Goal: Task Accomplishment & Management: Manage account settings

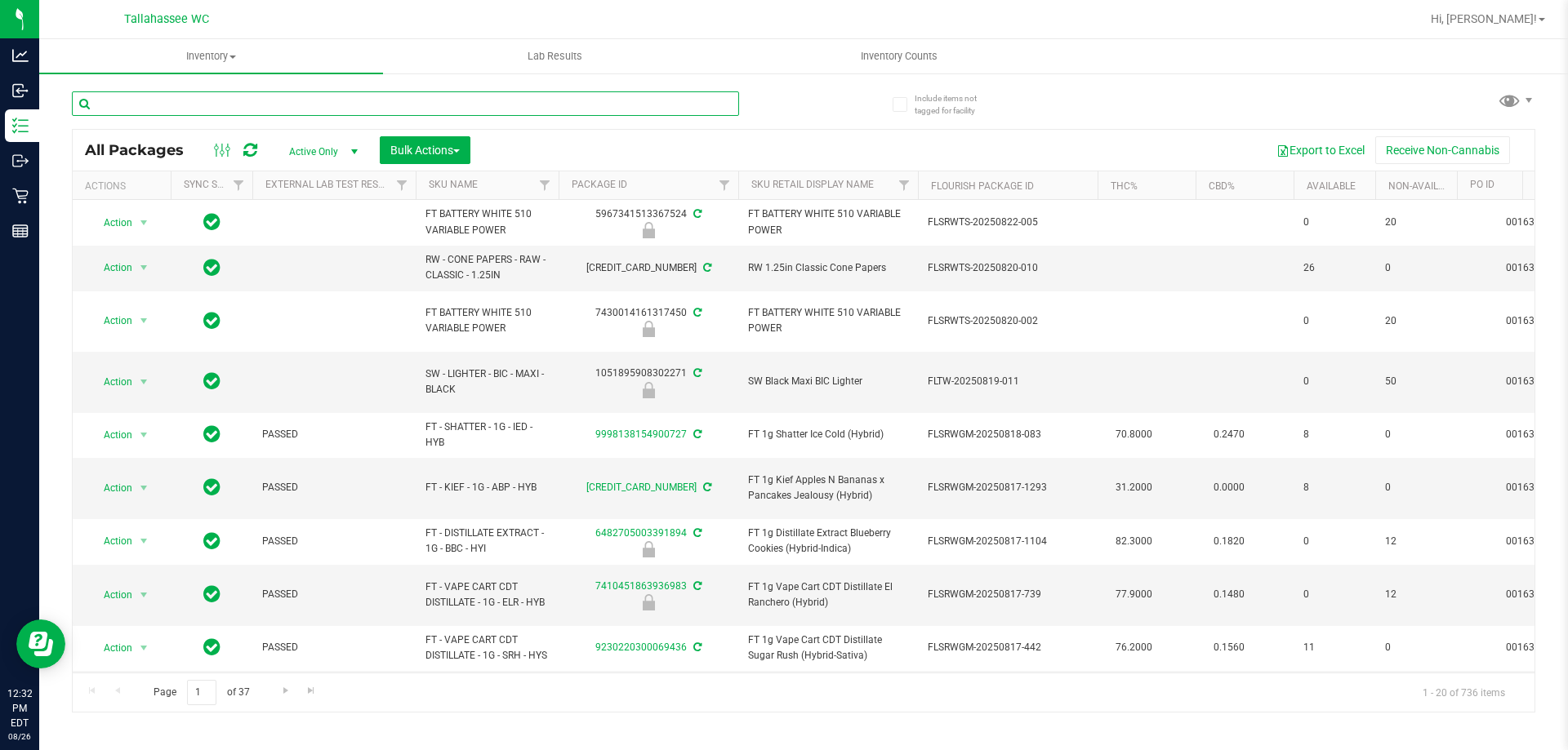
click at [486, 93] on input "text" at bounding box center [406, 104] width 667 height 25
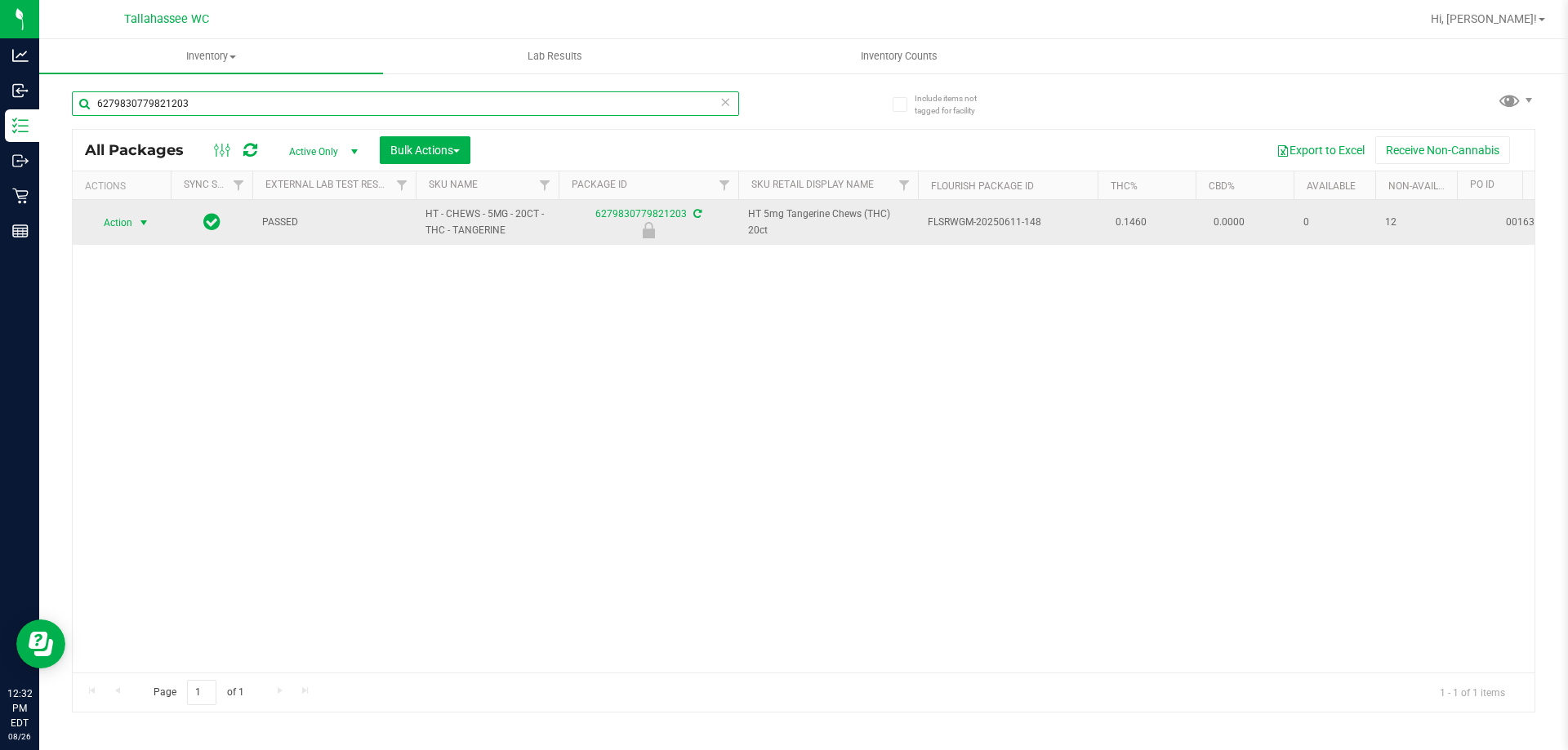
type input "6279830779821203"
click at [132, 215] on span "Action" at bounding box center [111, 222] width 44 height 23
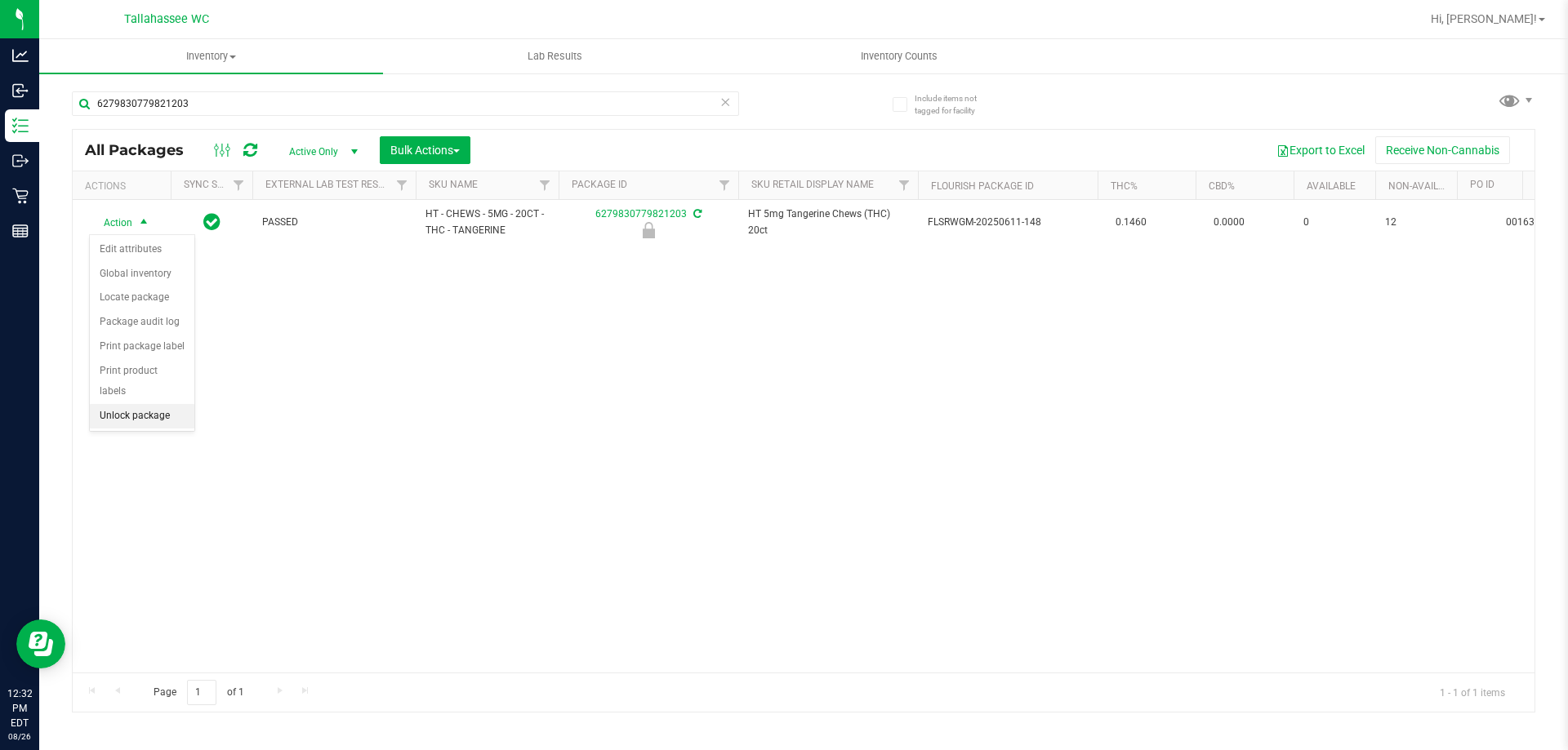
click at [160, 404] on li "Unlock package" at bounding box center [142, 416] width 104 height 25
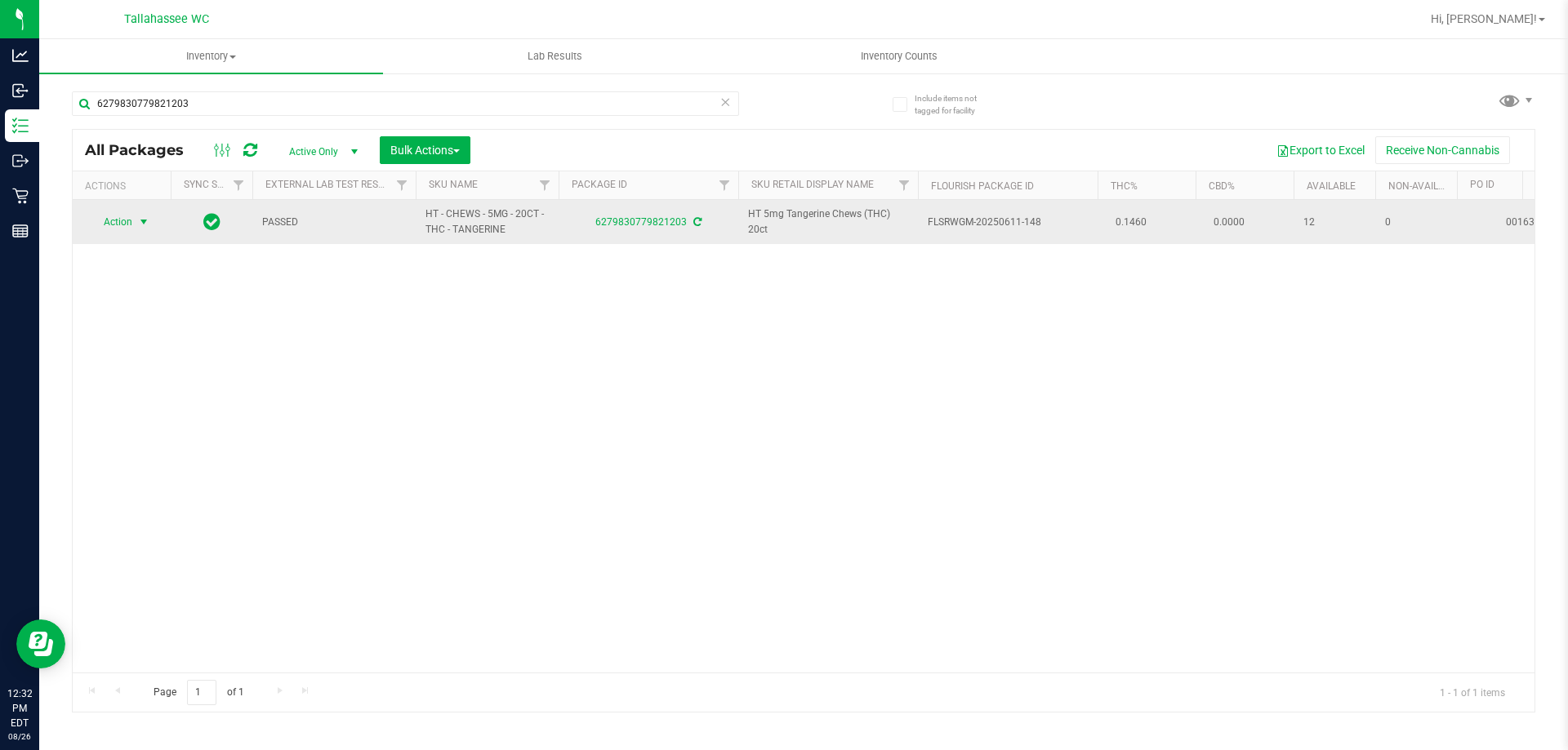
click at [150, 218] on span "select" at bounding box center [143, 221] width 13 height 13
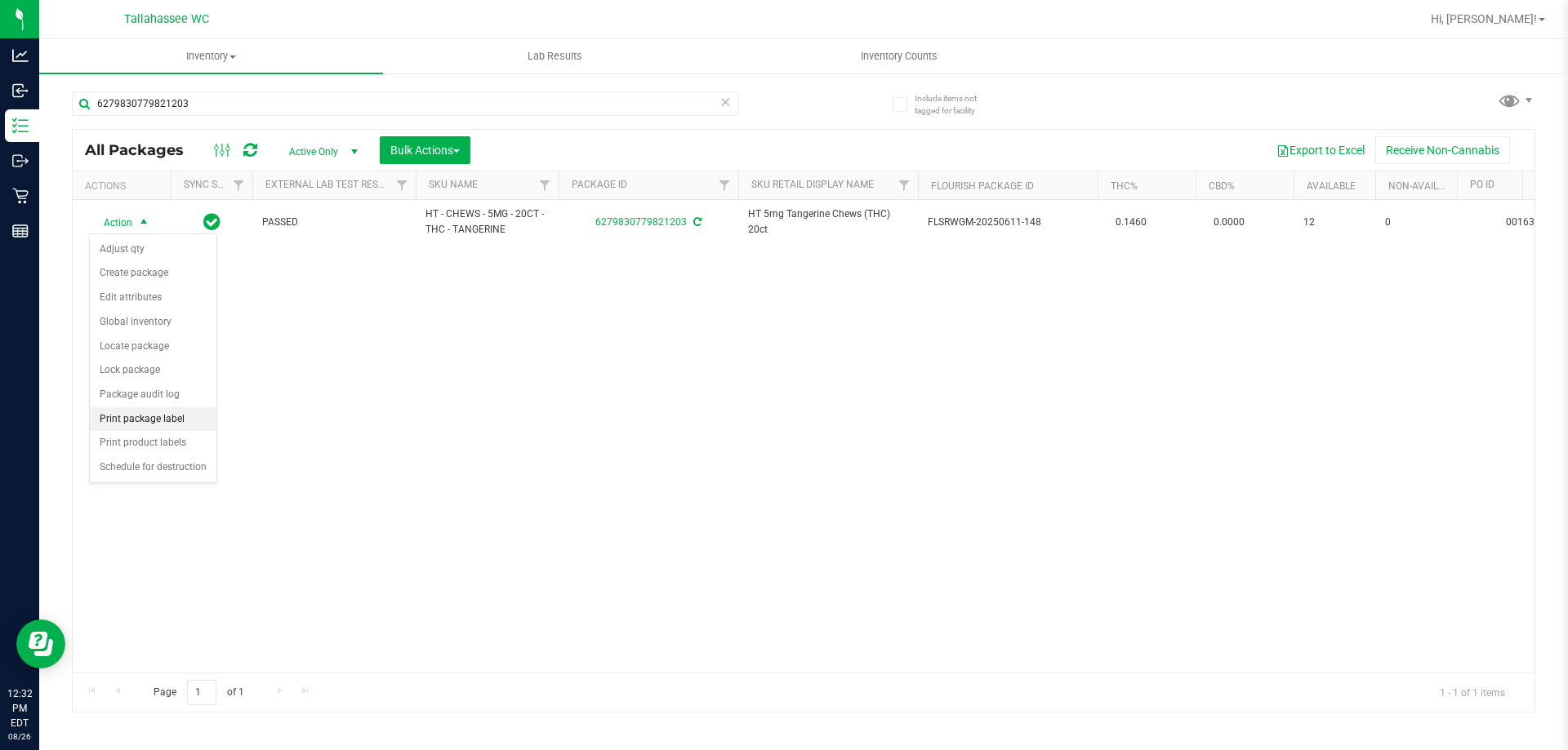
click at [139, 417] on li "Print package label" at bounding box center [153, 419] width 126 height 25
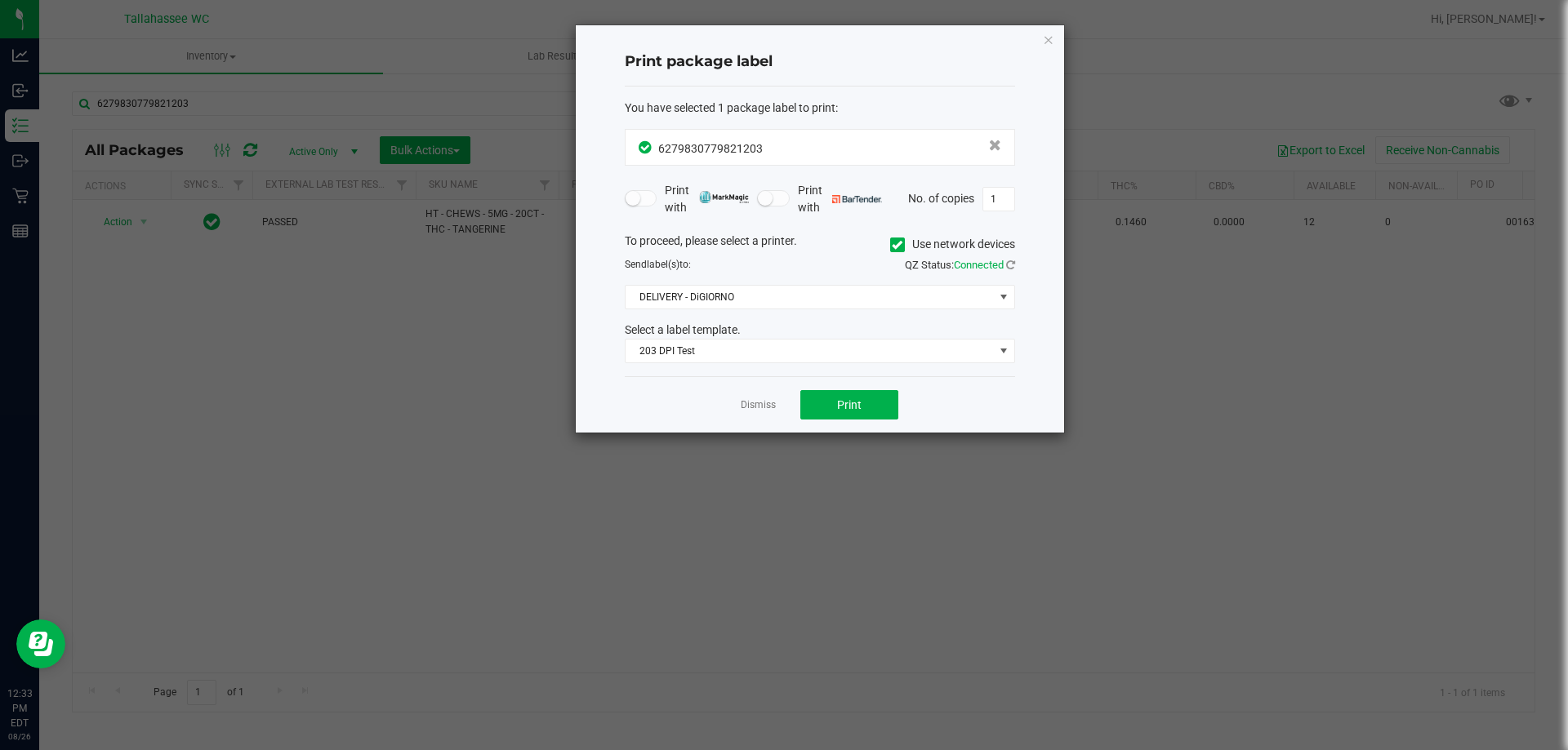
click at [877, 425] on div "Dismiss Print" at bounding box center [820, 404] width 391 height 56
click at [879, 417] on button "Print" at bounding box center [849, 405] width 98 height 30
click at [743, 410] on link "Dismiss" at bounding box center [757, 405] width 35 height 14
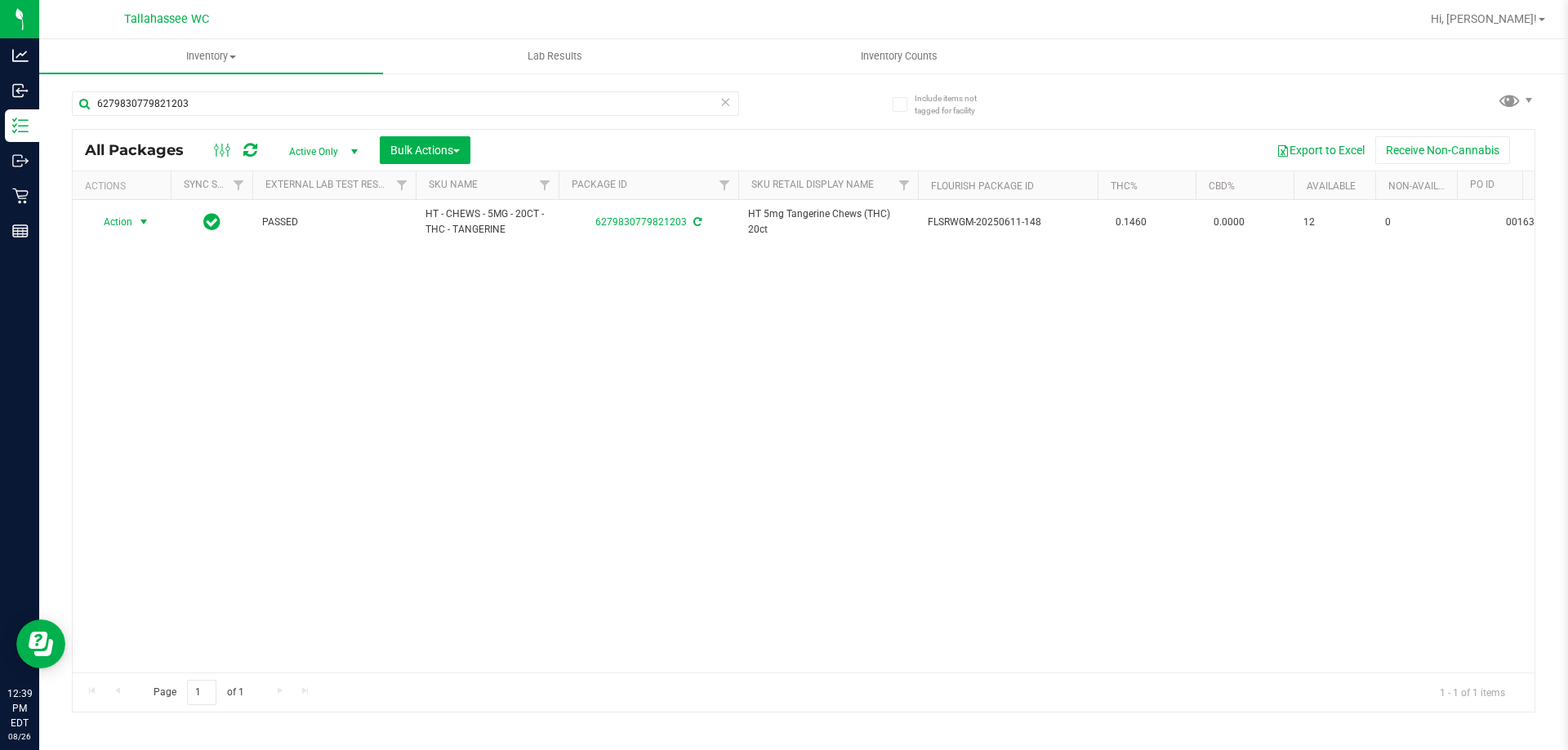
click at [723, 104] on icon at bounding box center [724, 101] width 11 height 20
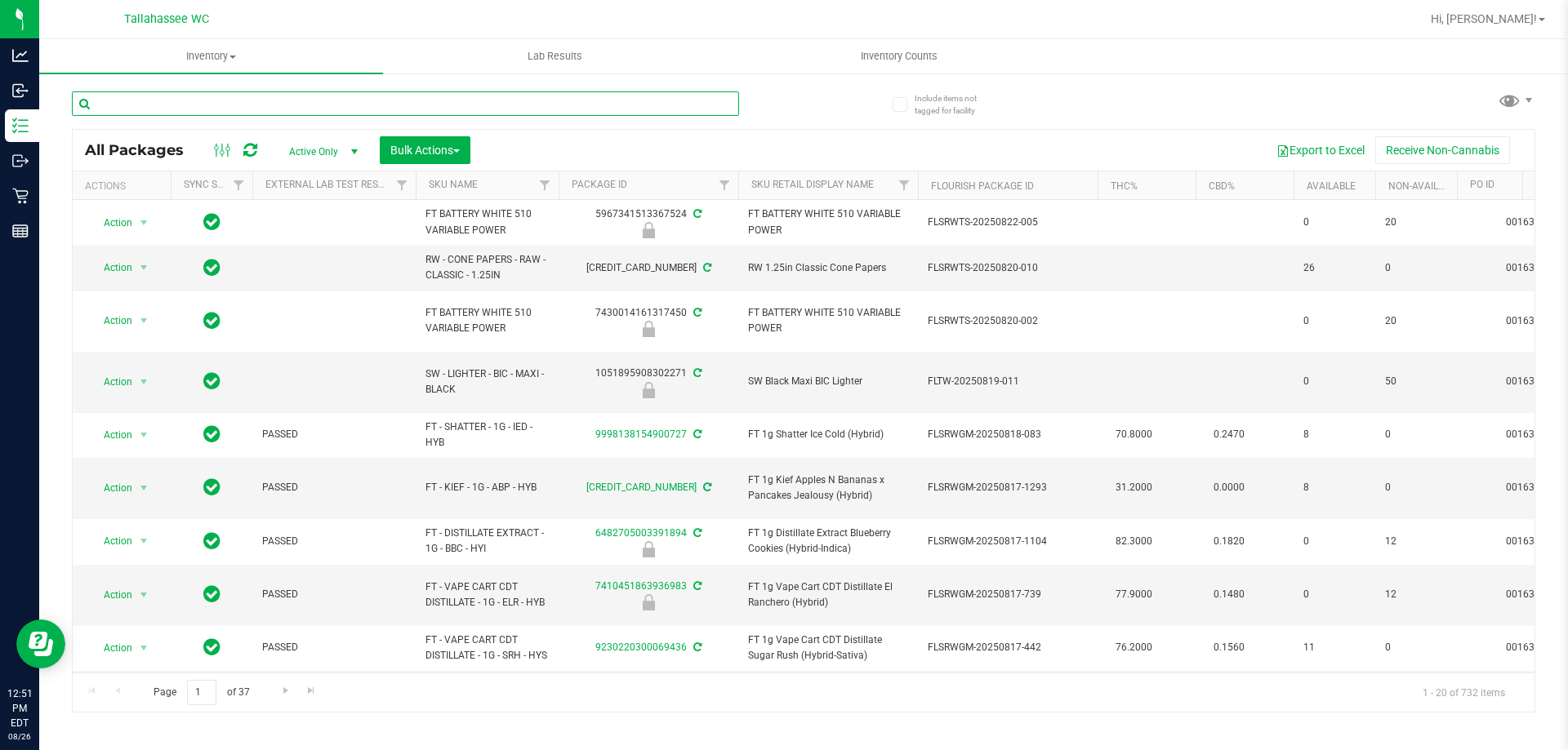
click at [323, 108] on input "text" at bounding box center [406, 104] width 667 height 25
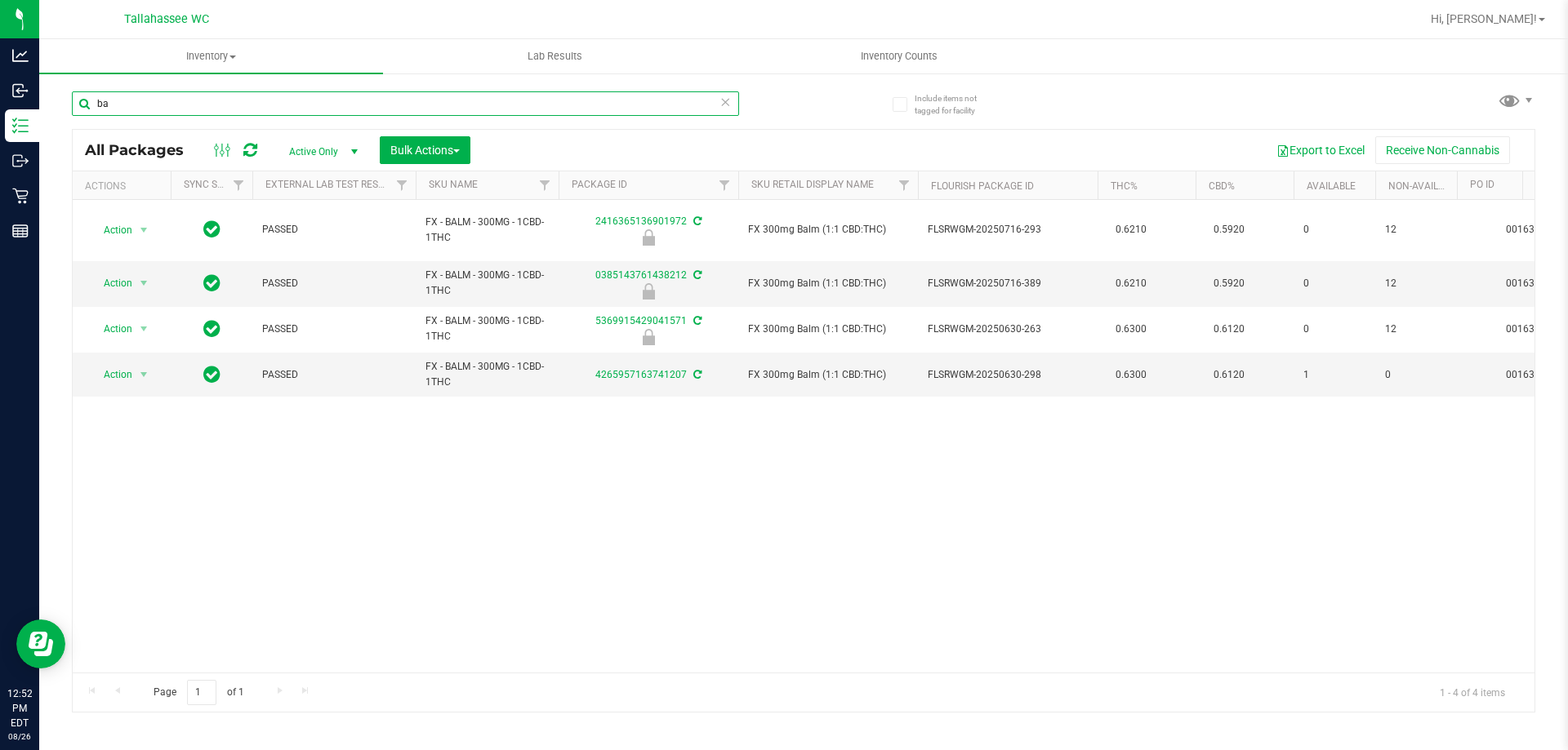
type input "b"
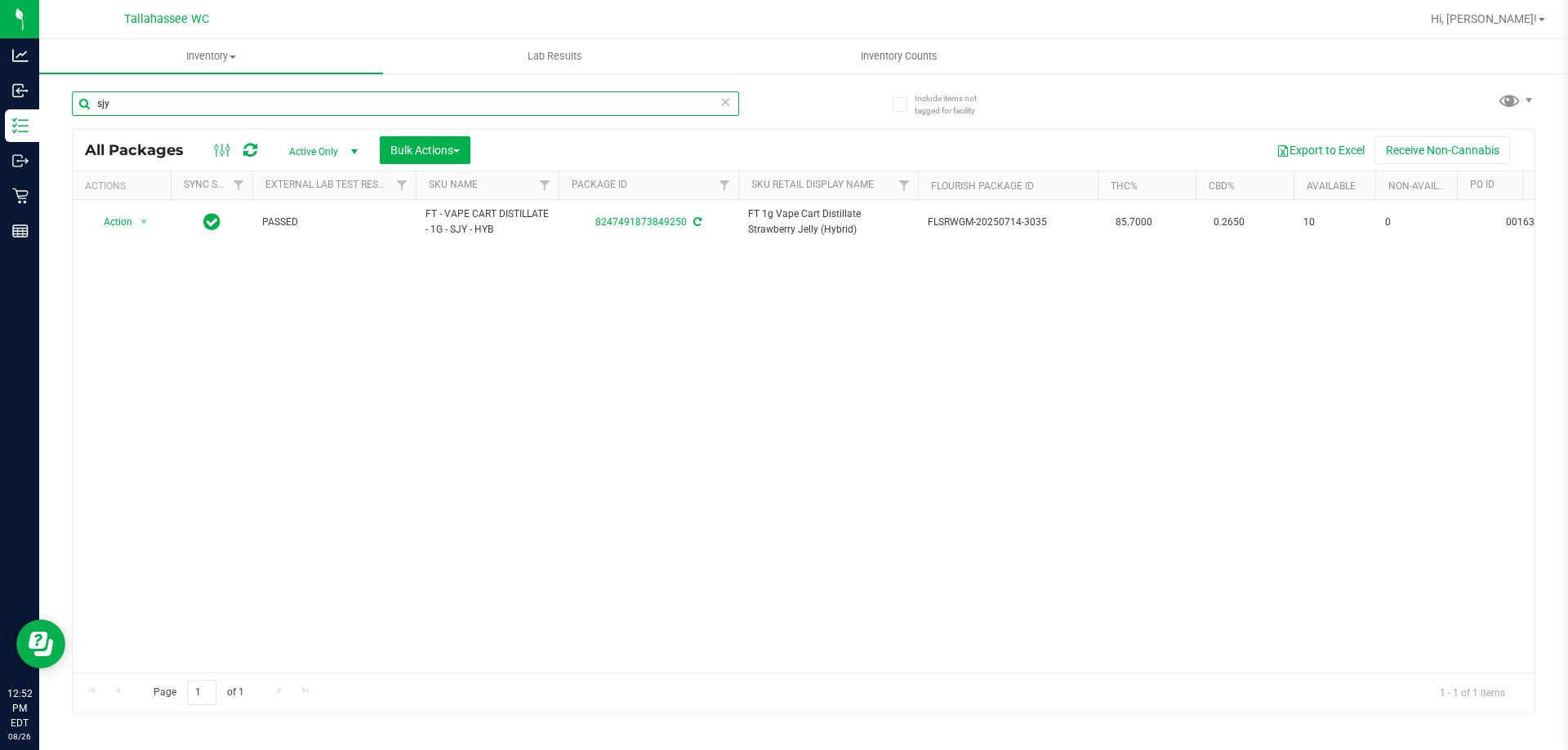
type input "sjy"
click at [728, 106] on icon at bounding box center [724, 101] width 11 height 20
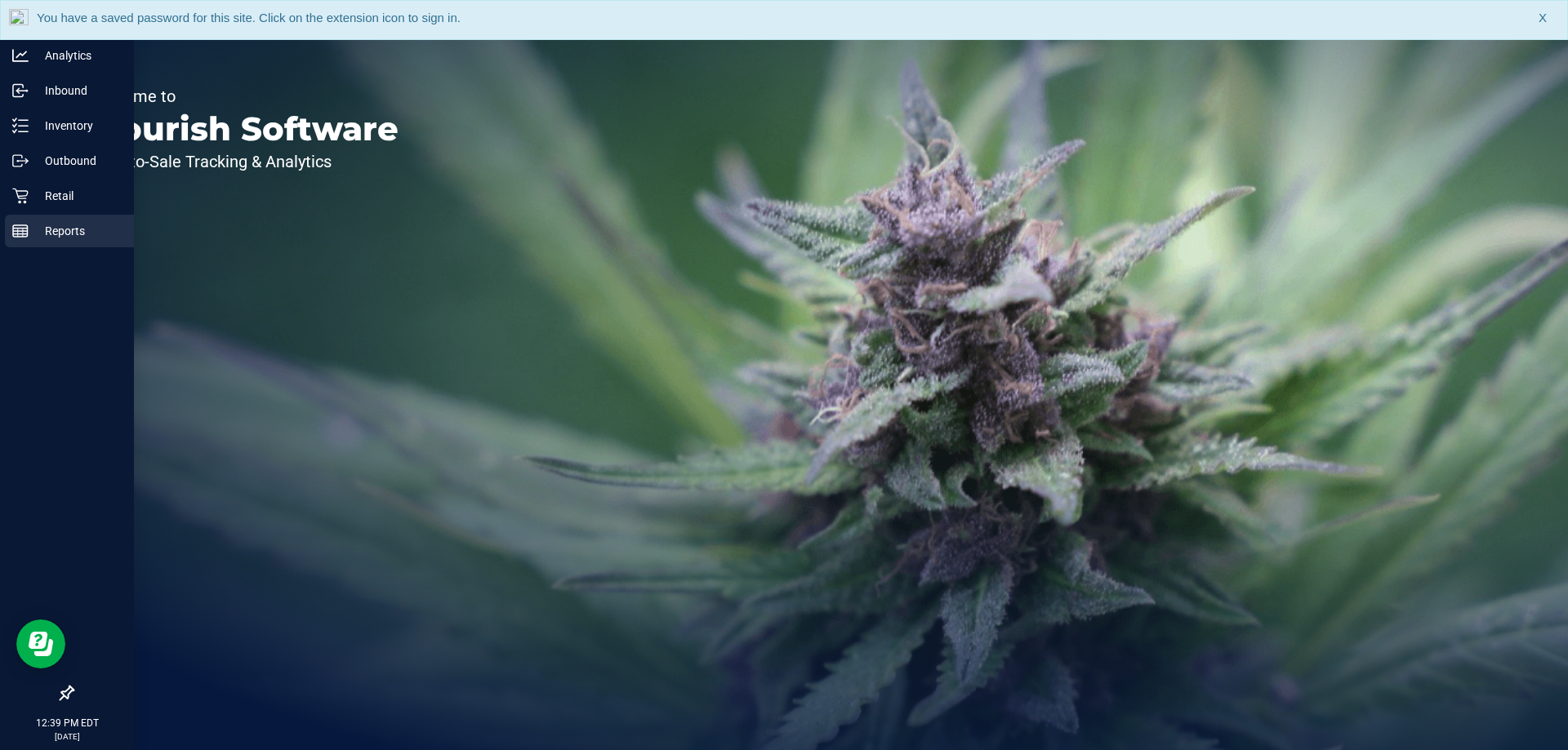
click at [65, 246] on div "Reports" at bounding box center [70, 231] width 129 height 32
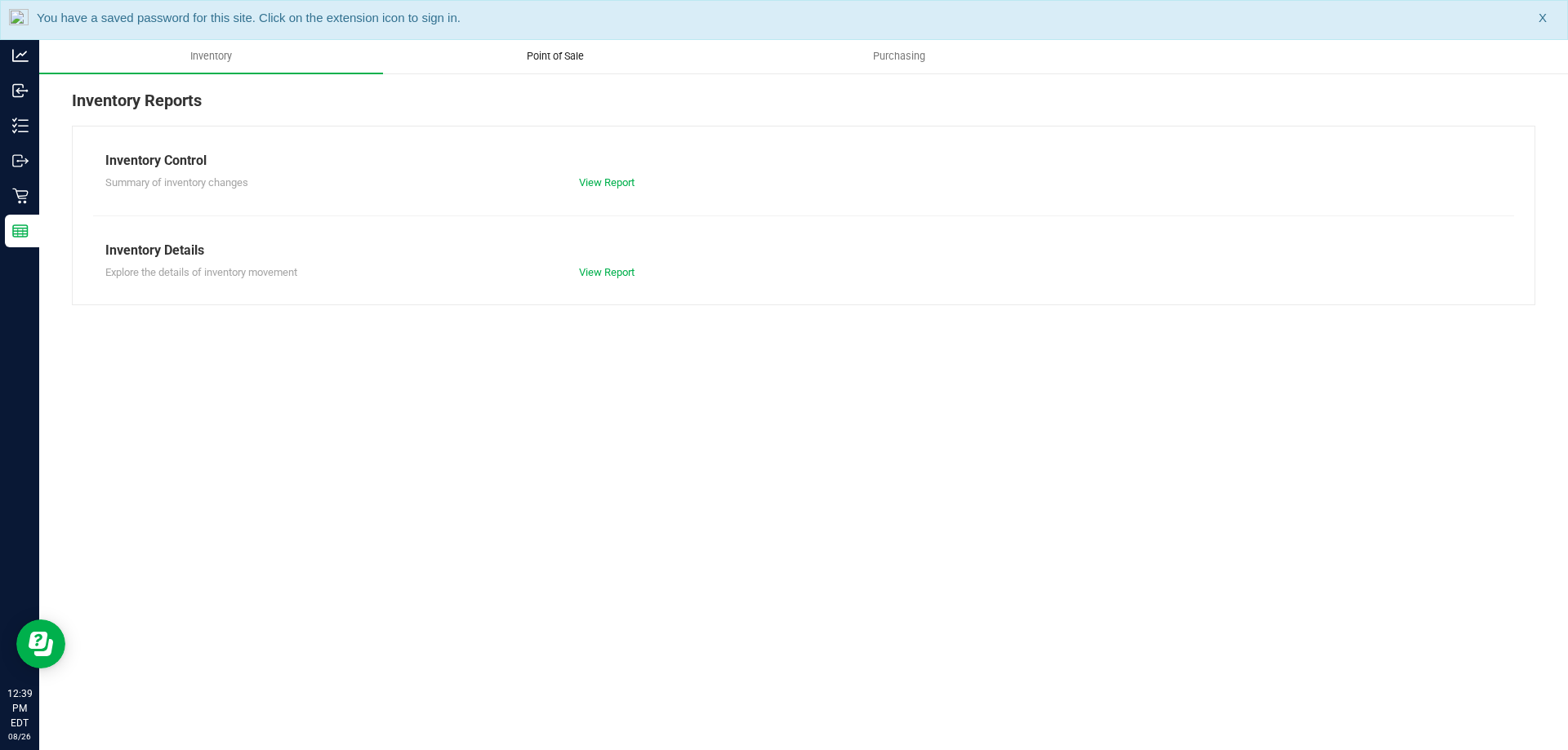
click at [555, 55] on span "Point of Sale" at bounding box center [554, 56] width 101 height 14
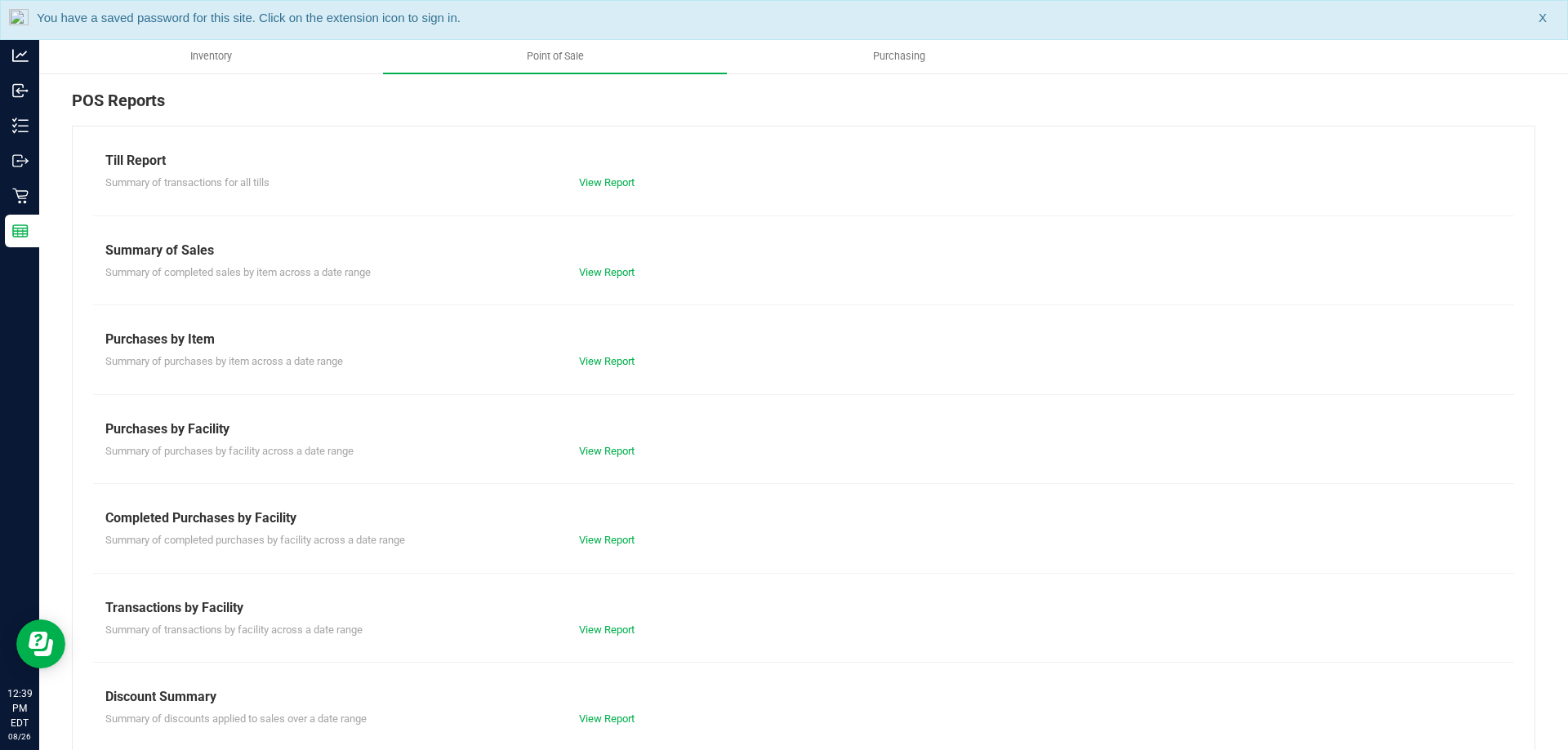
drag, startPoint x: 629, startPoint y: 552, endPoint x: 628, endPoint y: 534, distance: 18.0
click at [628, 551] on div "Till Report Summary of transactions for all tills View Report Summary of Sales …" at bounding box center [804, 484] width 1464 height 716
click at [628, 534] on link "View Report" at bounding box center [606, 540] width 55 height 12
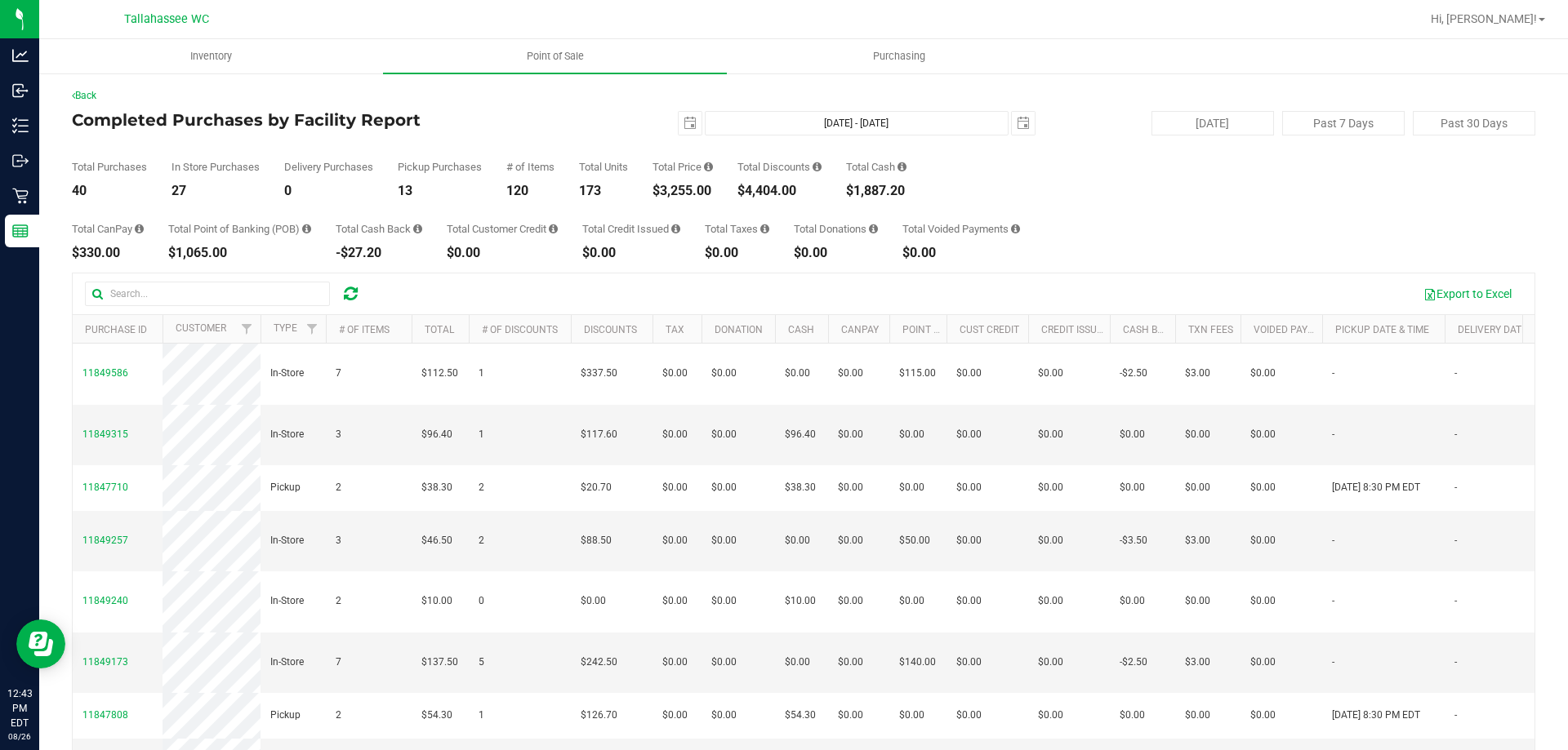
click at [703, 194] on div "$3,255.00" at bounding box center [682, 190] width 60 height 13
click at [703, 192] on div "$3,255.00" at bounding box center [682, 190] width 60 height 13
click at [705, 195] on div "$3,255.00" at bounding box center [682, 190] width 60 height 13
click at [705, 190] on div "$3,255.00" at bounding box center [682, 190] width 60 height 13
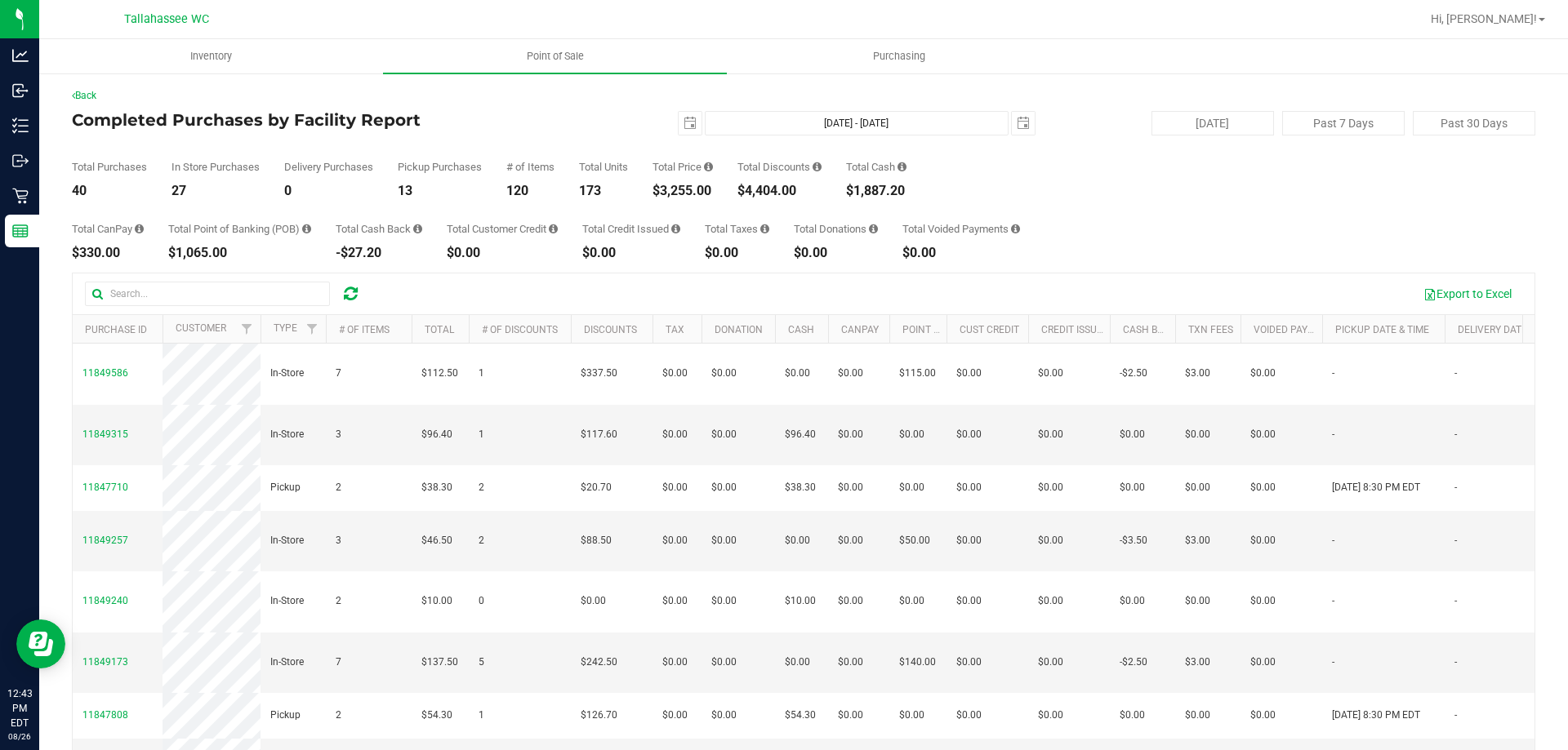
click at [705, 190] on div "$3,255.00" at bounding box center [682, 190] width 60 height 13
click at [722, 204] on div "Total CanPay $330.00 Total Point of Banking (POB) $1,065.00 Total Cash Back -$2…" at bounding box center [804, 228] width 1464 height 62
click at [885, 194] on div "$1,887.20" at bounding box center [875, 190] width 60 height 13
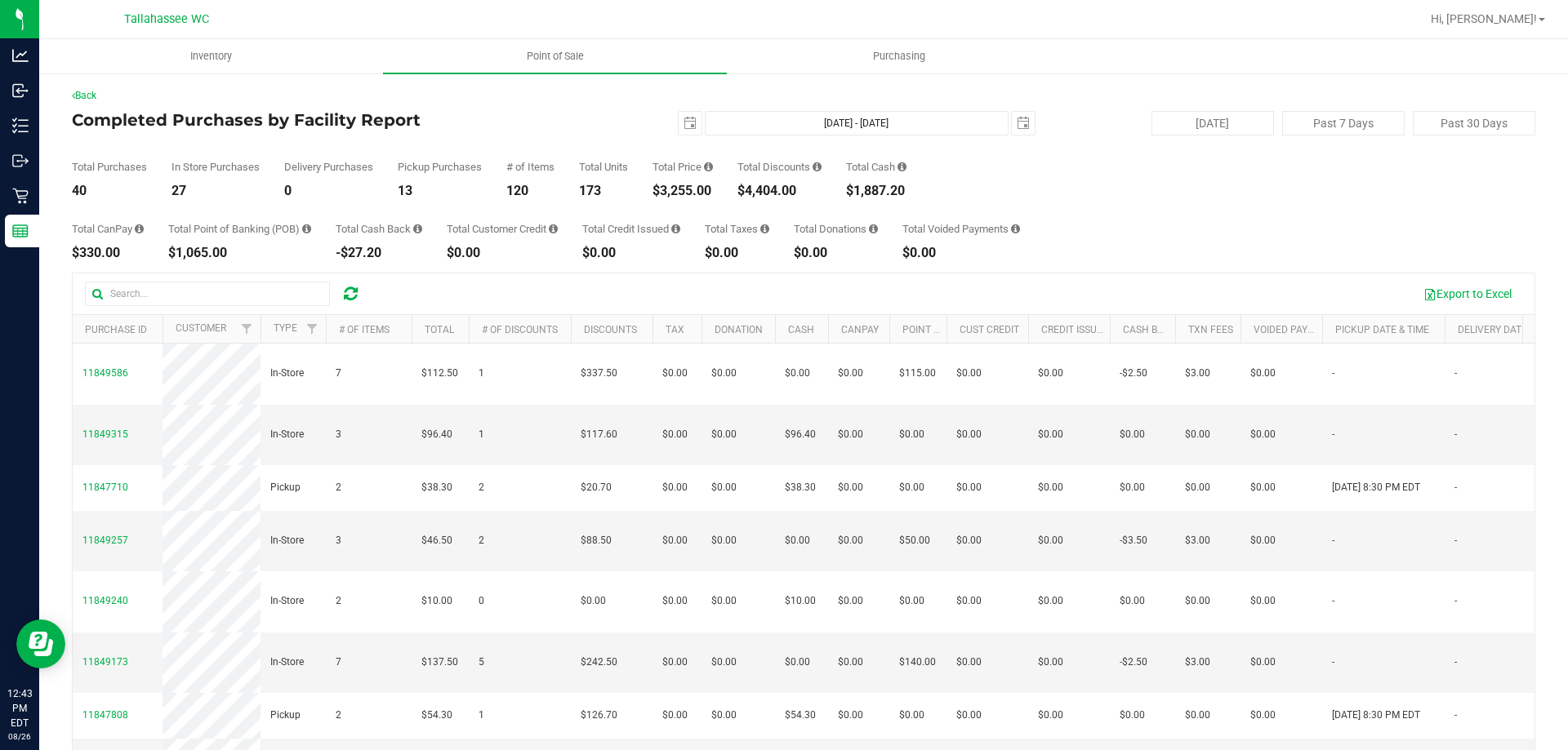
click at [885, 194] on div "$1,887.20" at bounding box center [875, 190] width 60 height 13
click at [979, 199] on div "Total CanPay $330.00 Total Point of Banking (POB) $1,065.00 Total Cash Back -$2…" at bounding box center [804, 228] width 1464 height 62
click at [366, 253] on div "-$27.20" at bounding box center [379, 252] width 87 height 13
click at [424, 266] on div "Back Completed Purchases by Facility Report 2025-08-26 Aug 26, 2025 - Aug 26, 2…" at bounding box center [804, 472] width 1464 height 768
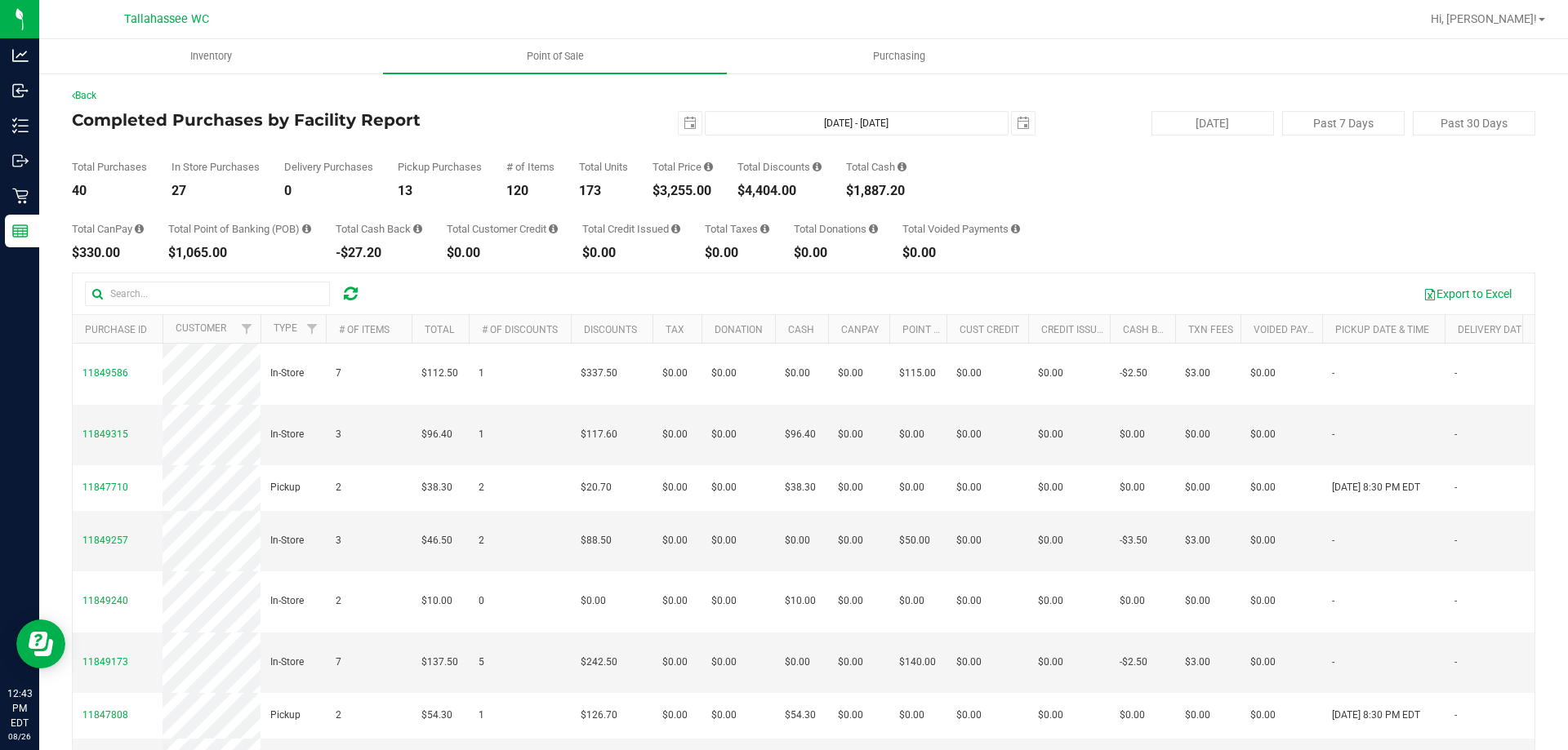
click at [786, 194] on div "$4,404.00" at bounding box center [779, 190] width 84 height 13
click at [783, 211] on div "Total CanPay $330.00 Total Point of Banking (POB) $1,065.00 Total Cash Back -$2…" at bounding box center [804, 228] width 1464 height 62
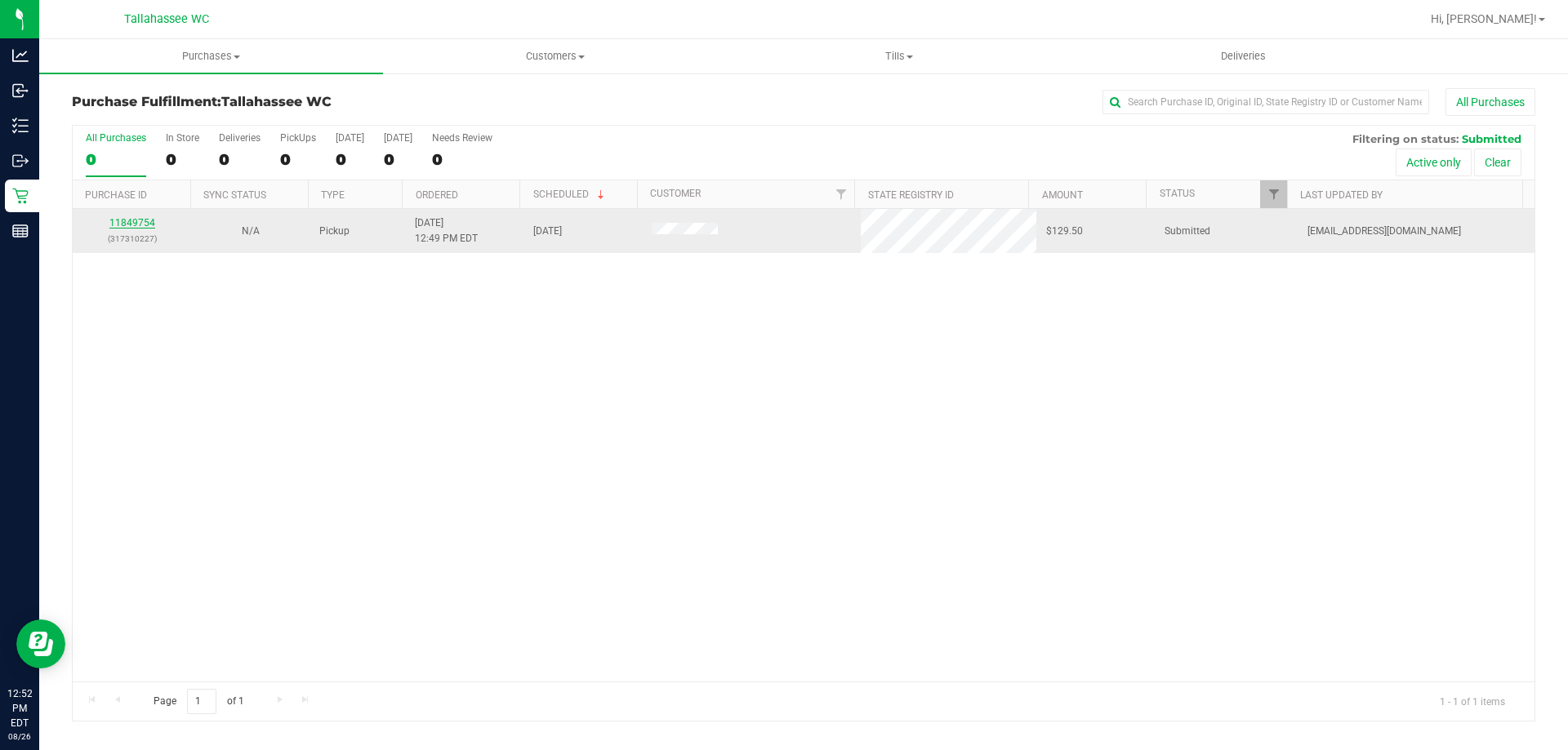
click at [127, 224] on link "11849754" at bounding box center [132, 222] width 46 height 11
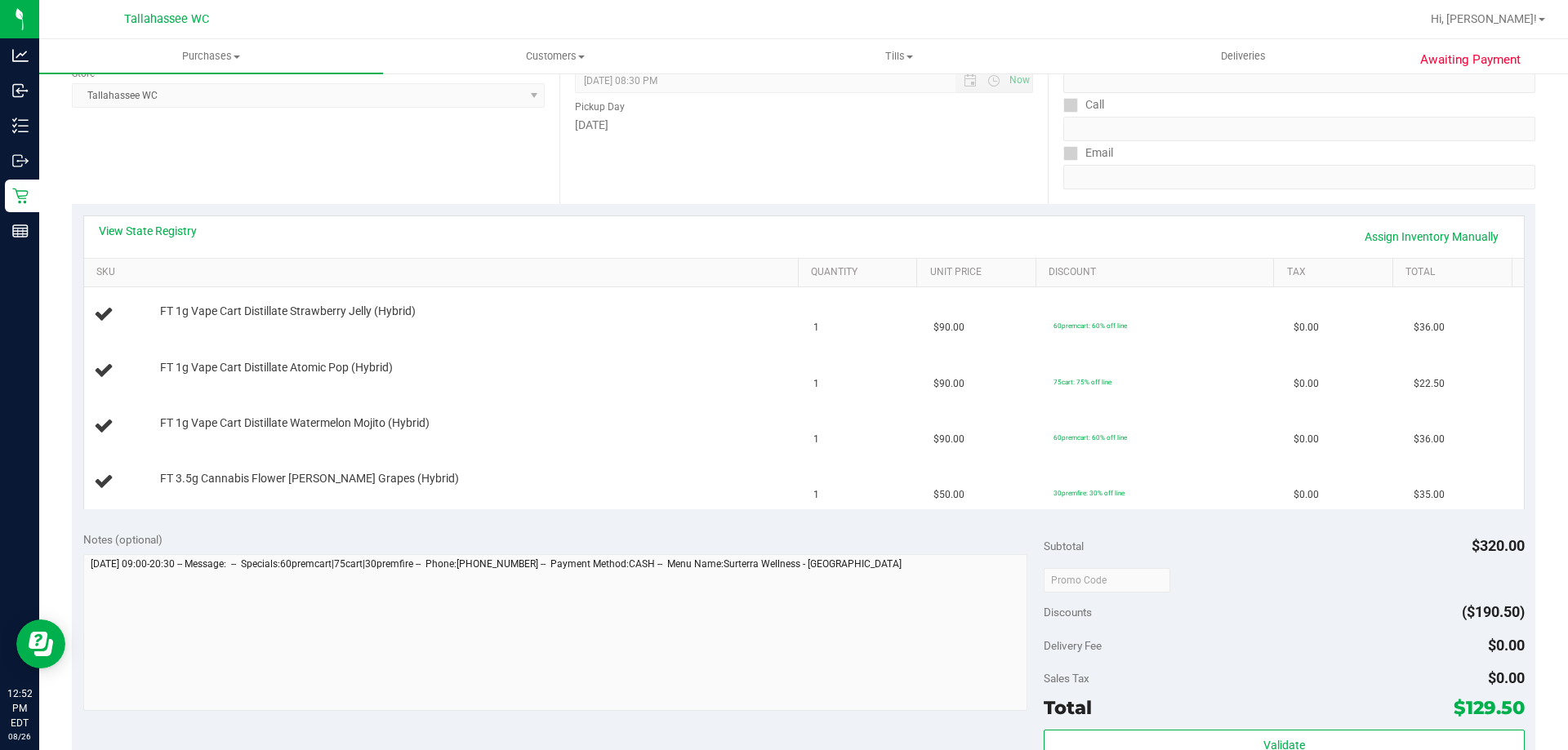
scroll to position [245, 0]
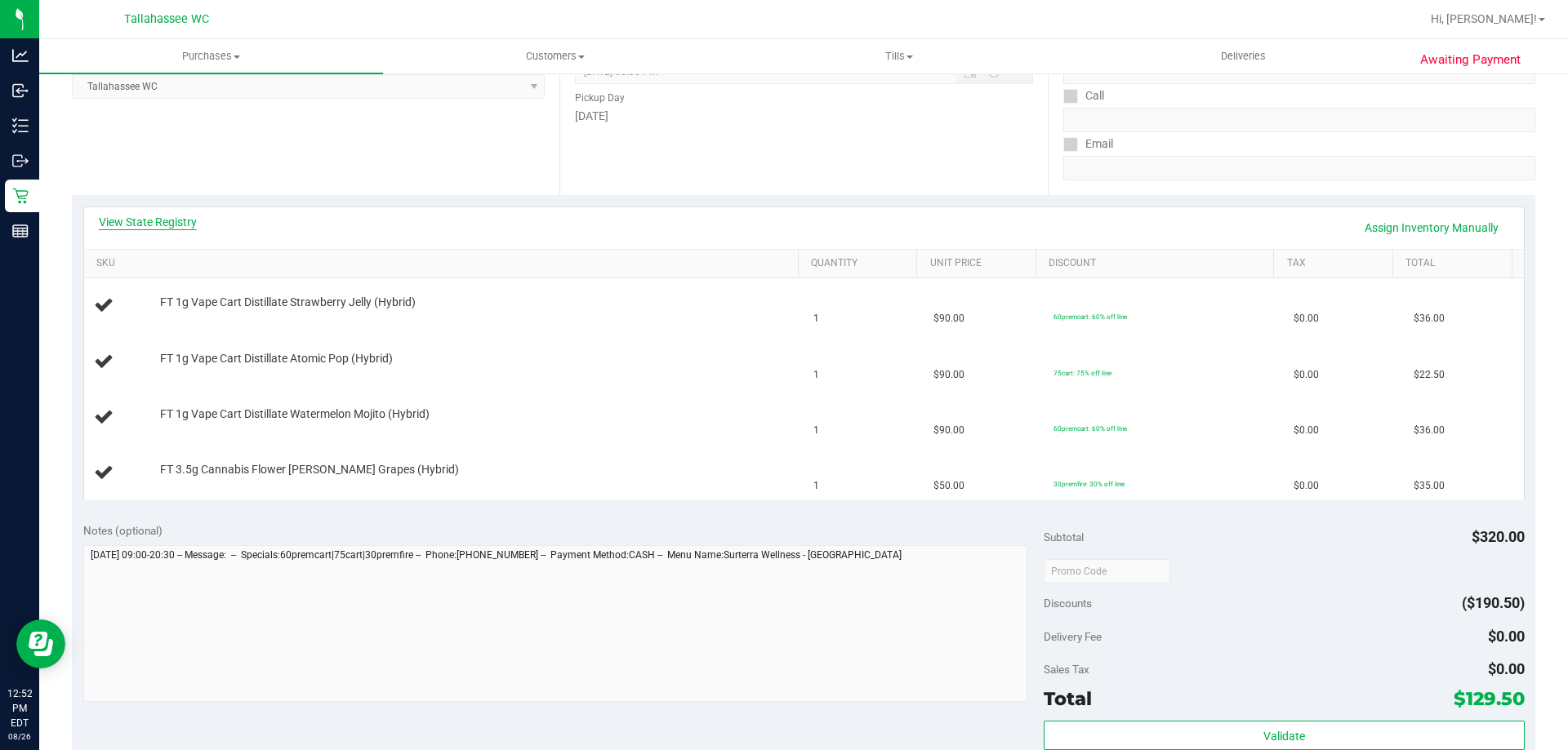
click at [177, 221] on link "View State Registry" at bounding box center [147, 221] width 98 height 16
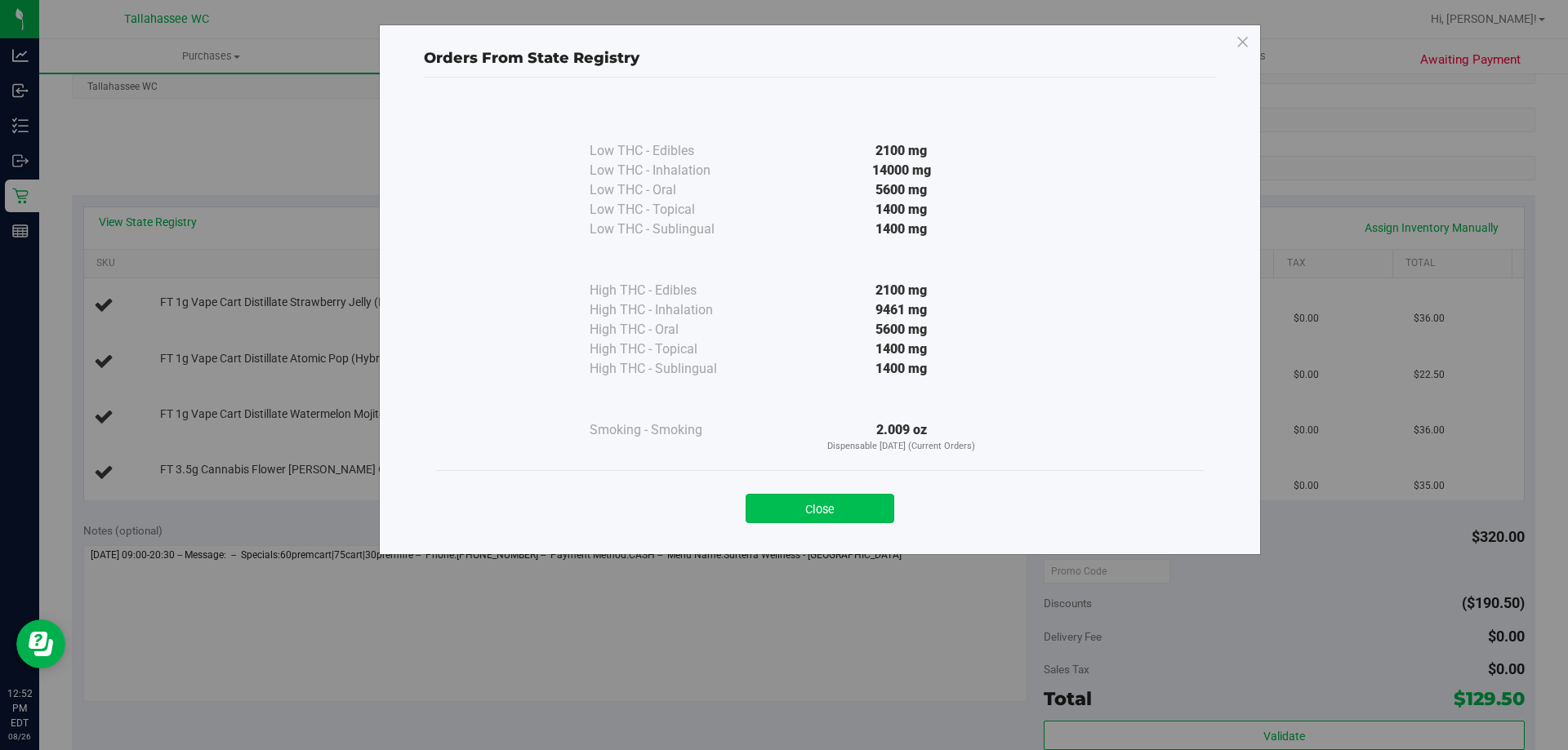
click at [862, 516] on button "Close" at bounding box center [819, 508] width 149 height 30
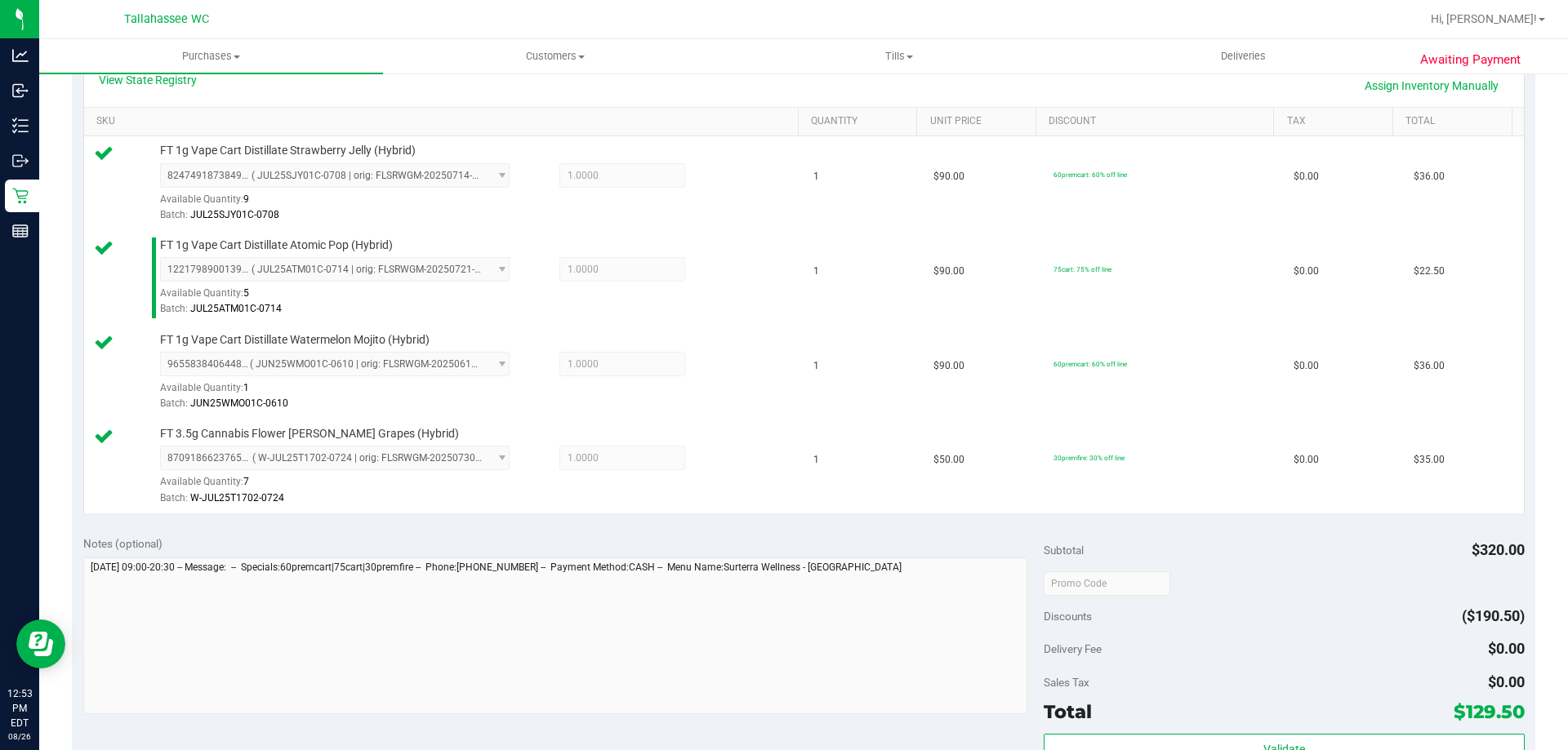
scroll to position [735, 0]
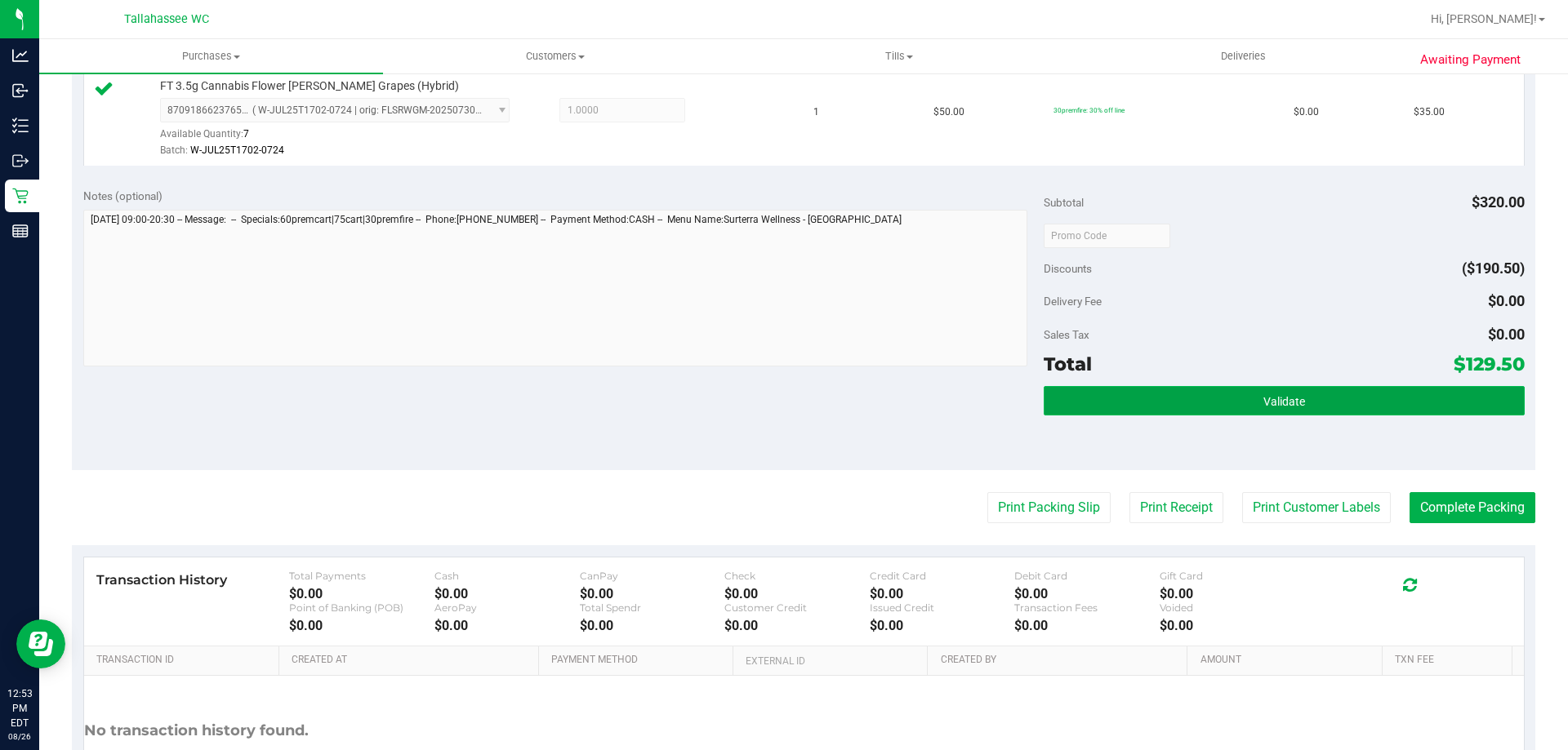
click at [1092, 399] on button "Validate" at bounding box center [1284, 400] width 481 height 30
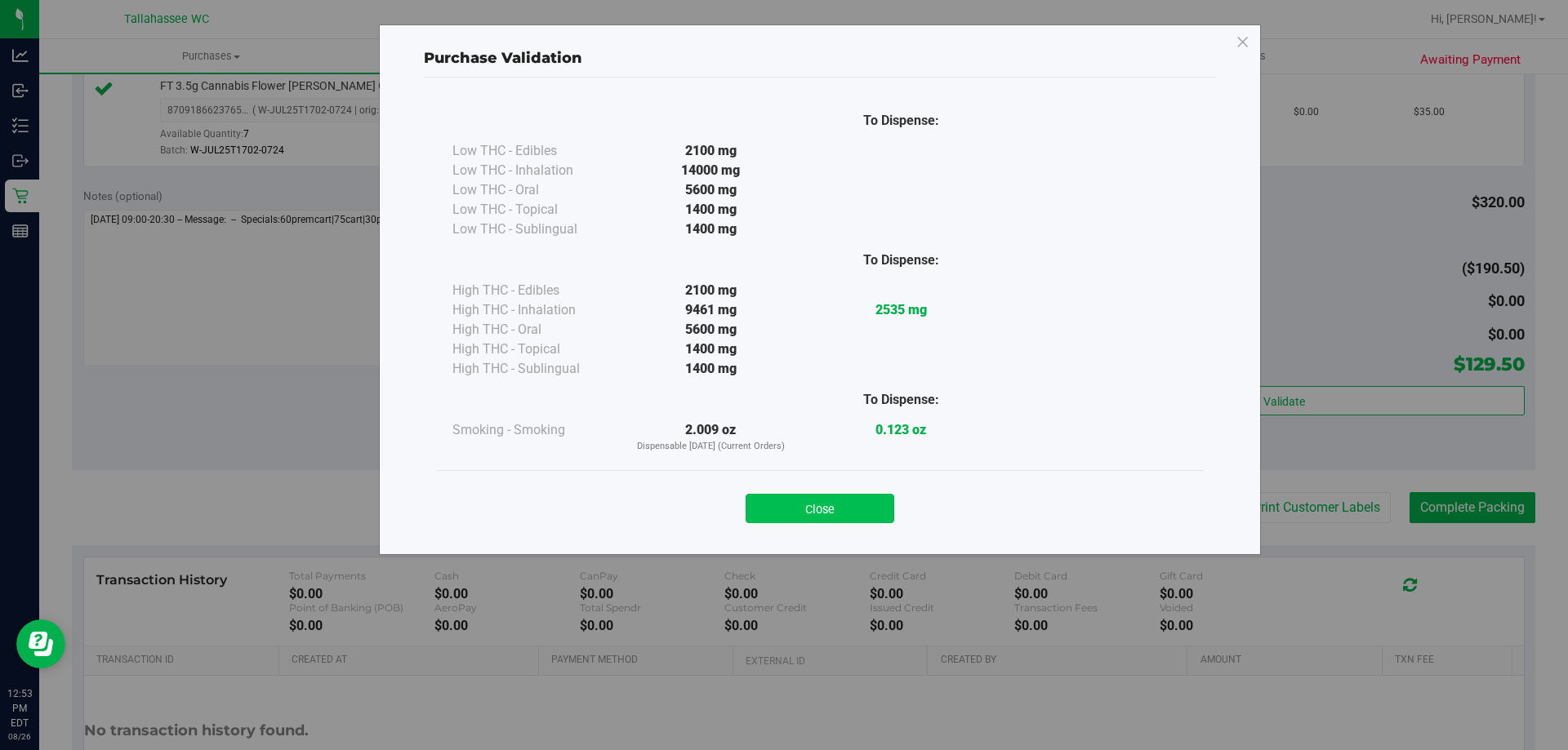
click at [837, 512] on button "Close" at bounding box center [819, 508] width 149 height 30
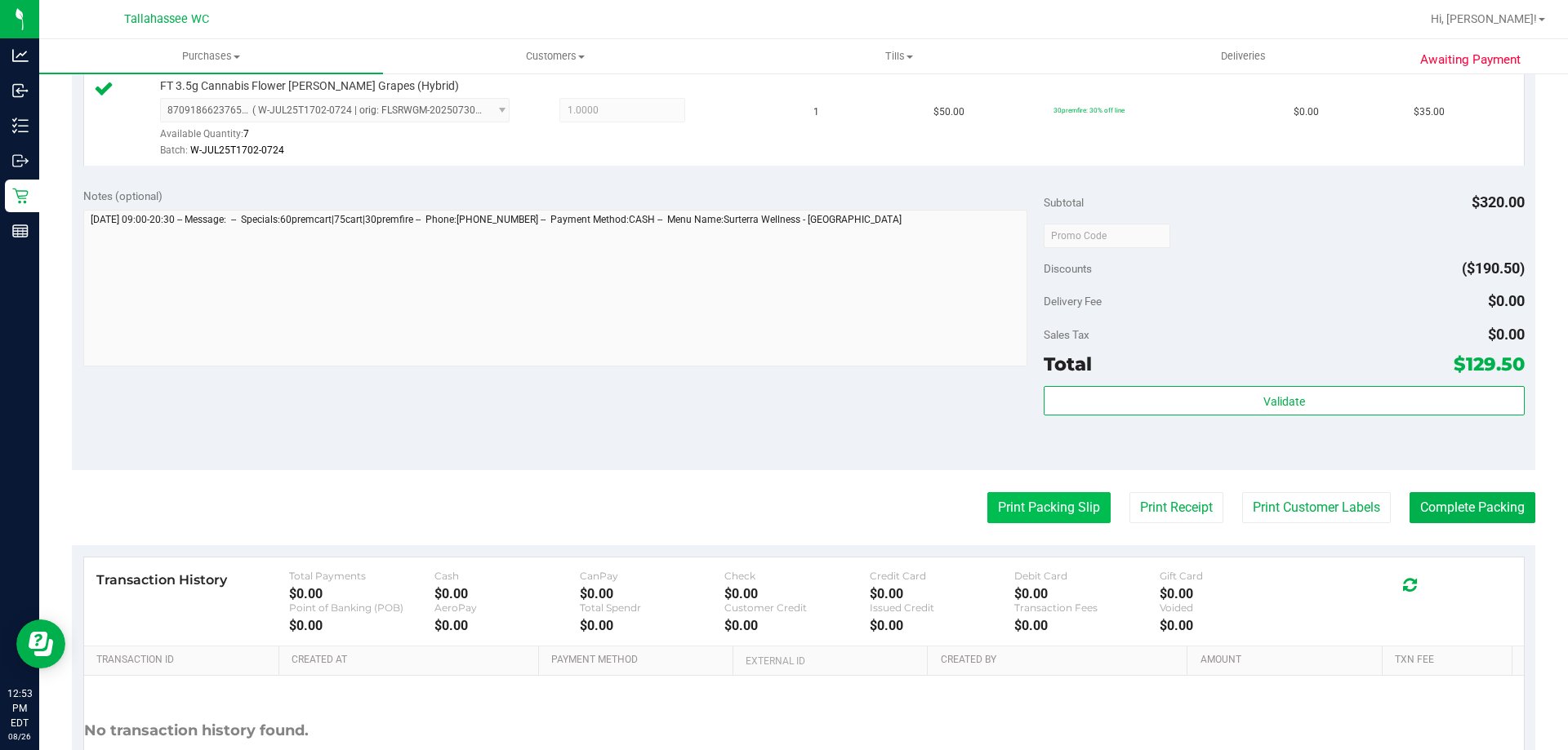
click at [1037, 505] on button "Print Packing Slip" at bounding box center [1048, 507] width 123 height 31
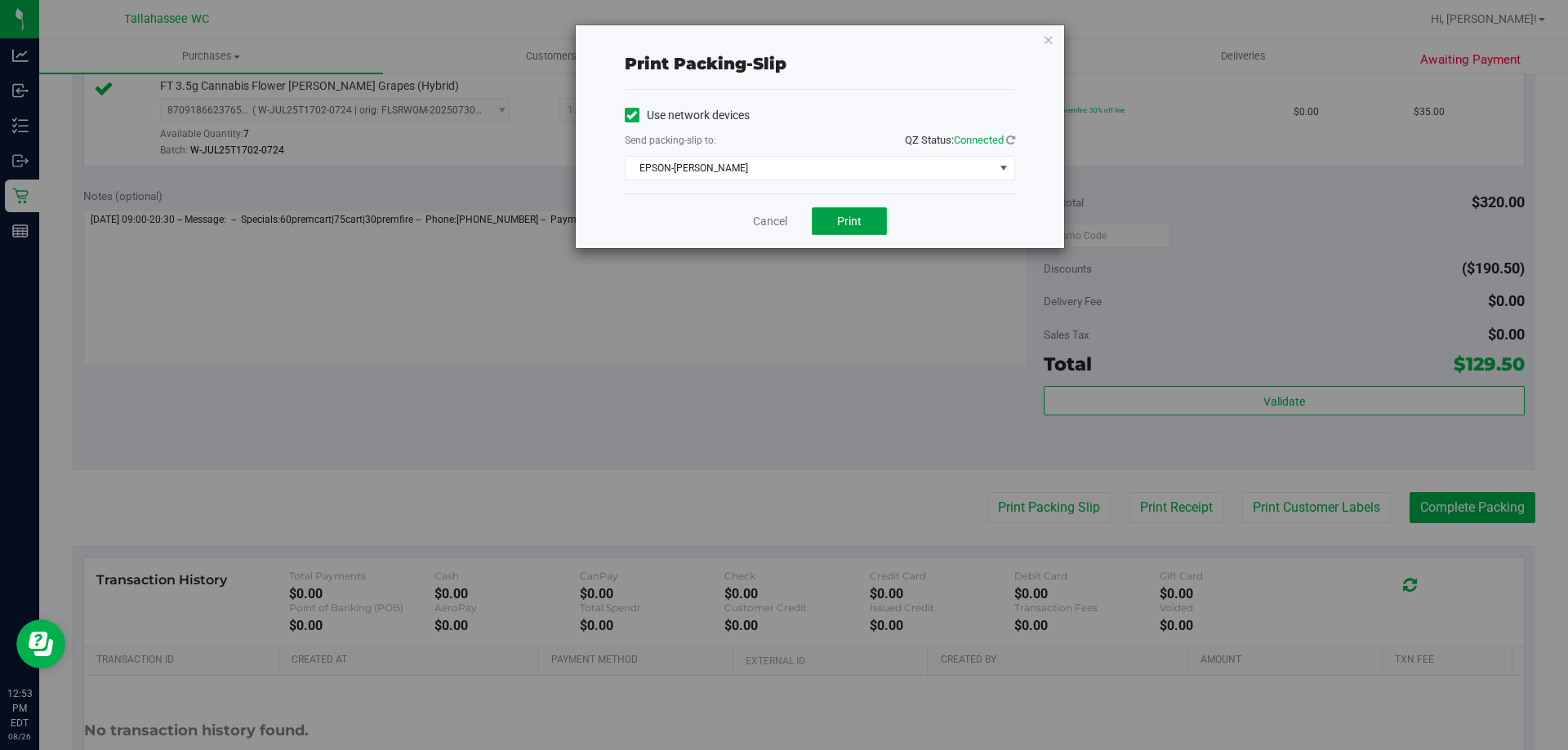
click at [860, 227] on button "Print" at bounding box center [849, 221] width 75 height 28
click at [784, 220] on link "Cancel" at bounding box center [770, 221] width 34 height 17
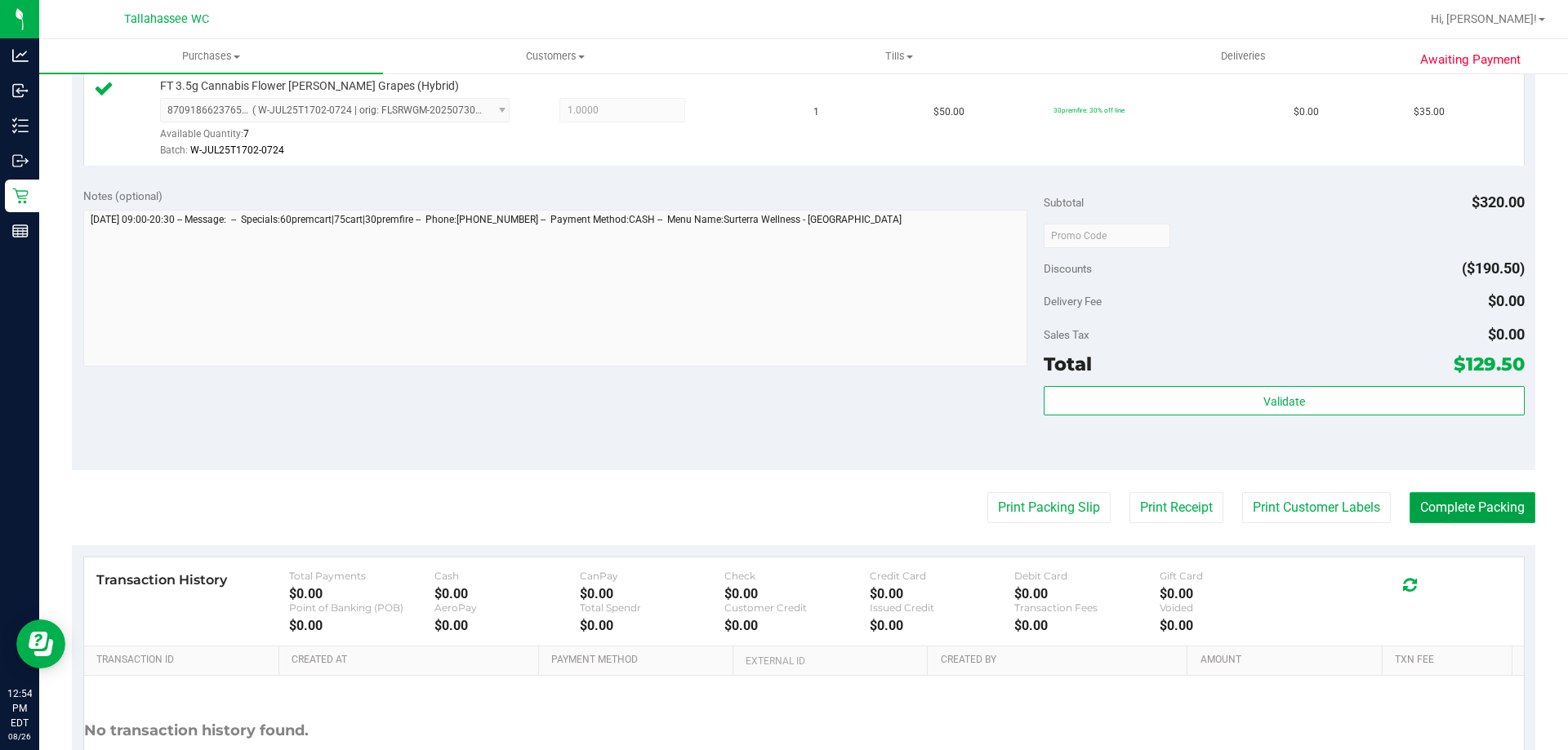
click at [1504, 520] on button "Complete Packing" at bounding box center [1472, 507] width 126 height 31
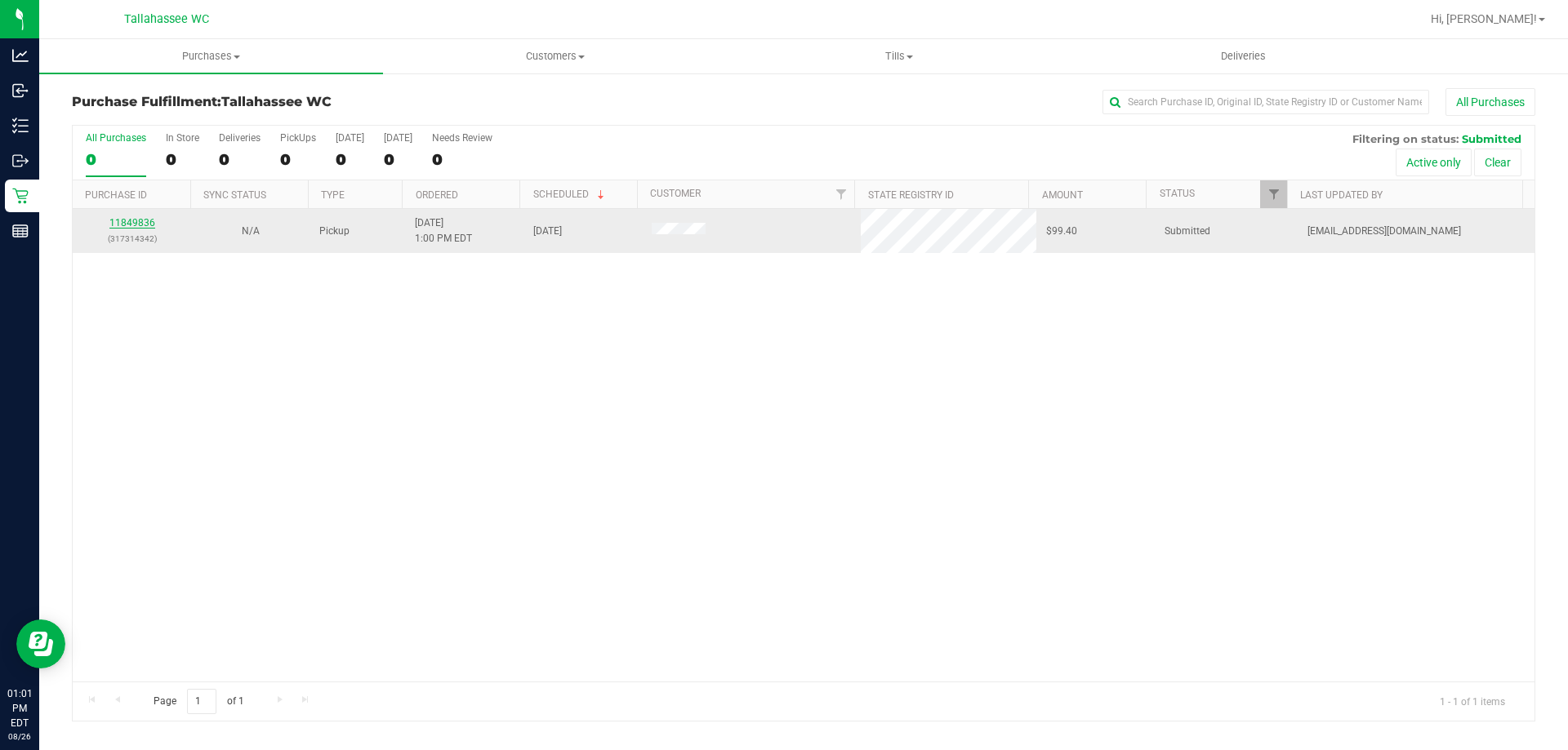
click at [120, 224] on link "11849836" at bounding box center [132, 222] width 46 height 11
click at [139, 226] on link "11849836" at bounding box center [132, 222] width 46 height 11
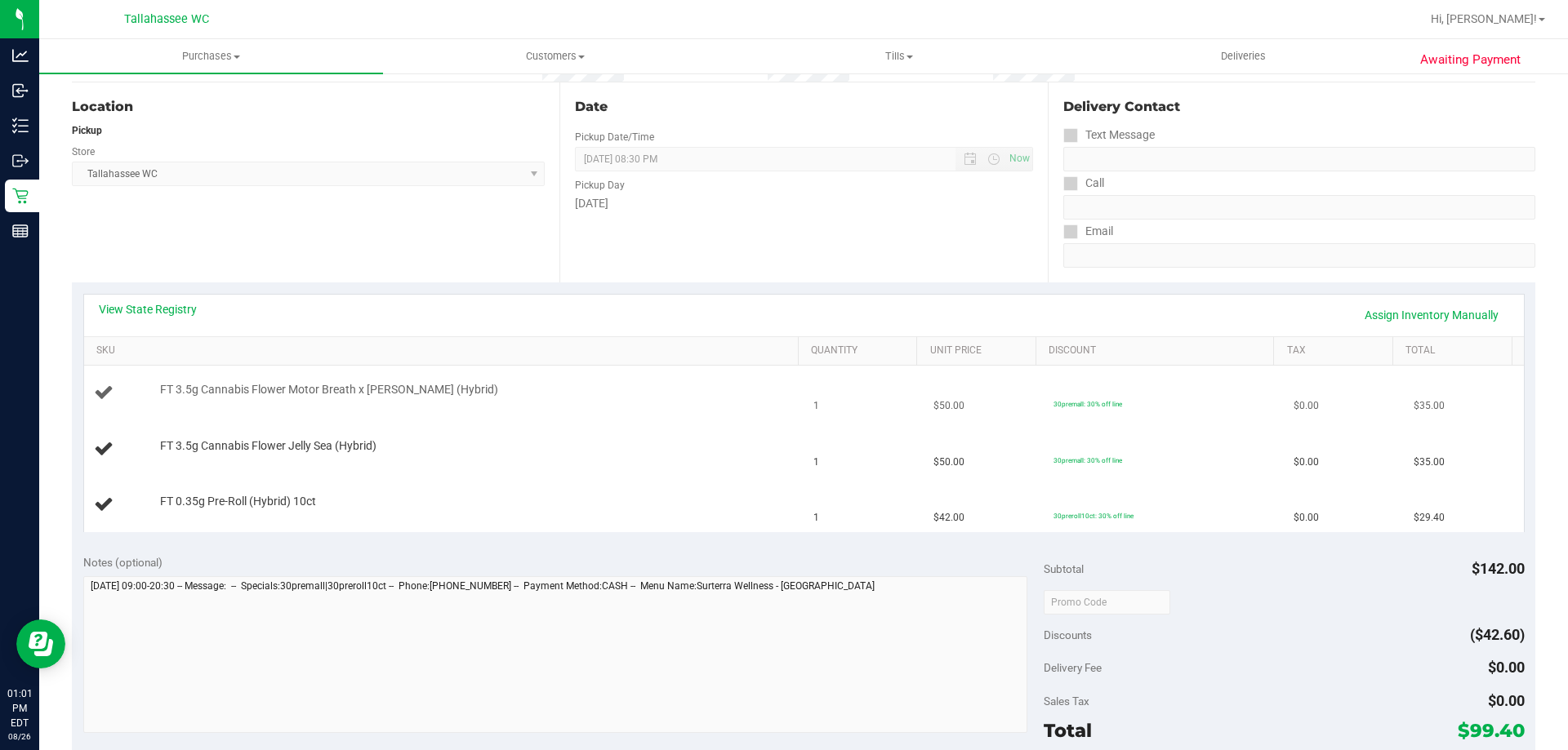
scroll to position [163, 0]
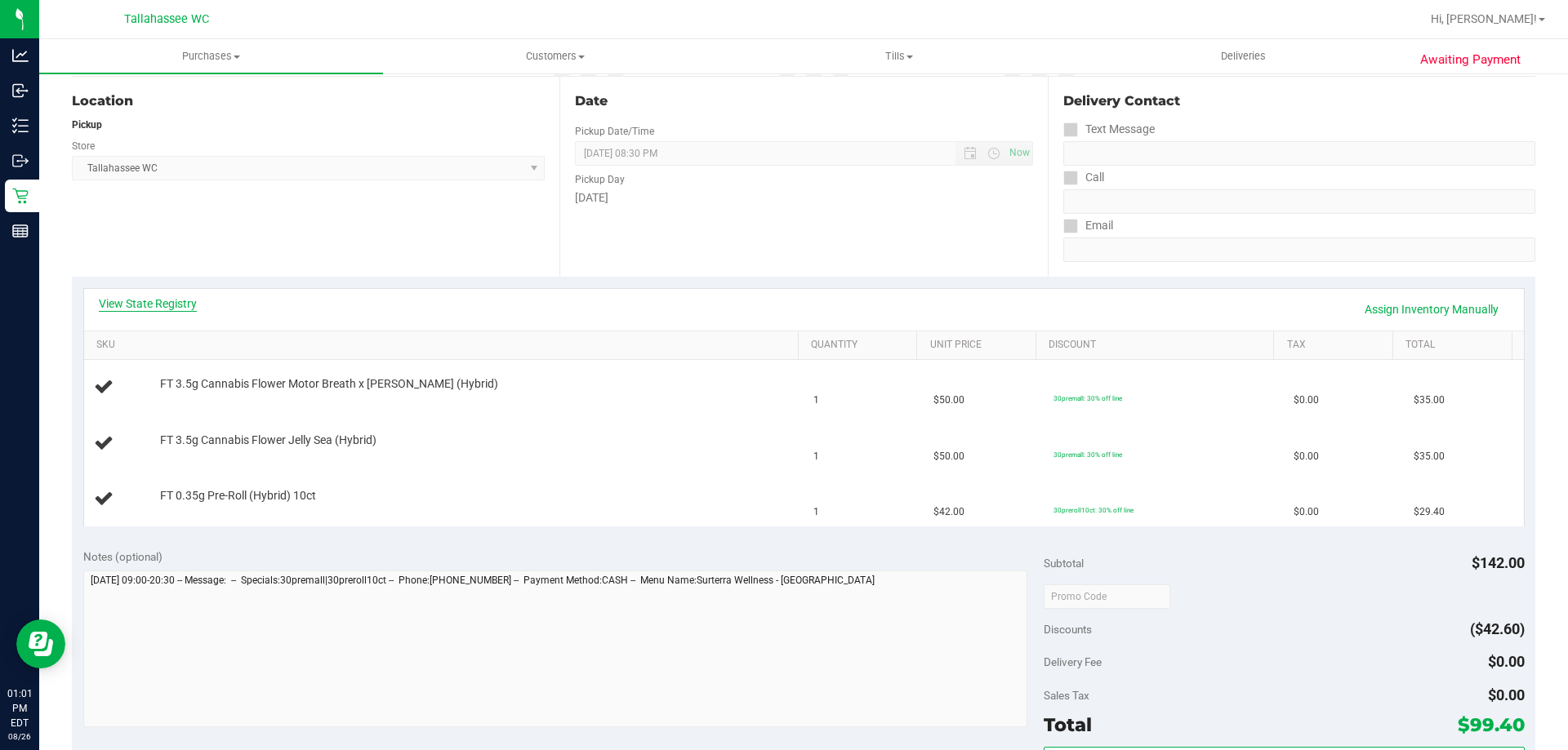
click at [155, 301] on link "View State Registry" at bounding box center [147, 303] width 98 height 16
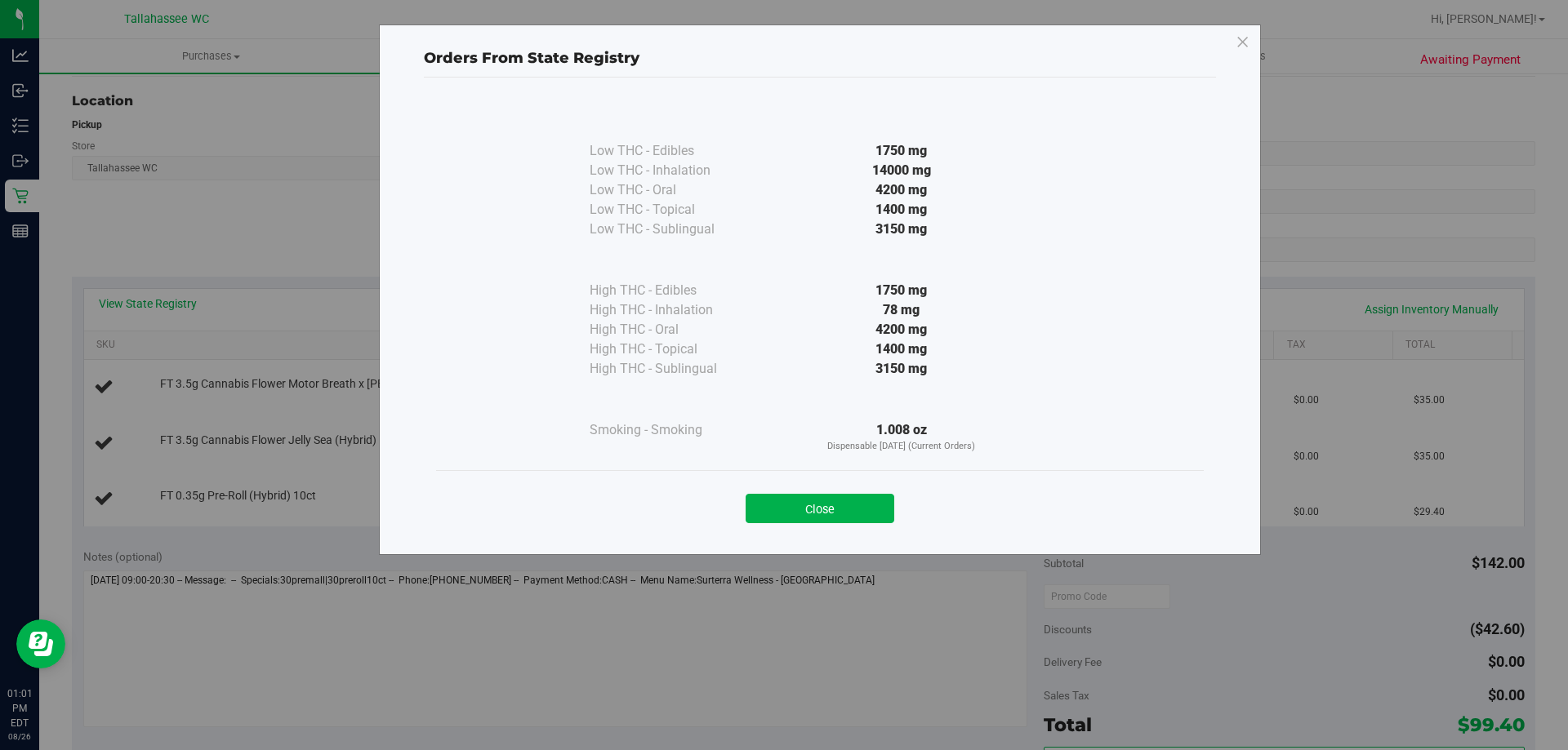
click at [807, 491] on div "Close" at bounding box center [819, 503] width 743 height 41
click at [811, 507] on button "Close" at bounding box center [819, 508] width 149 height 30
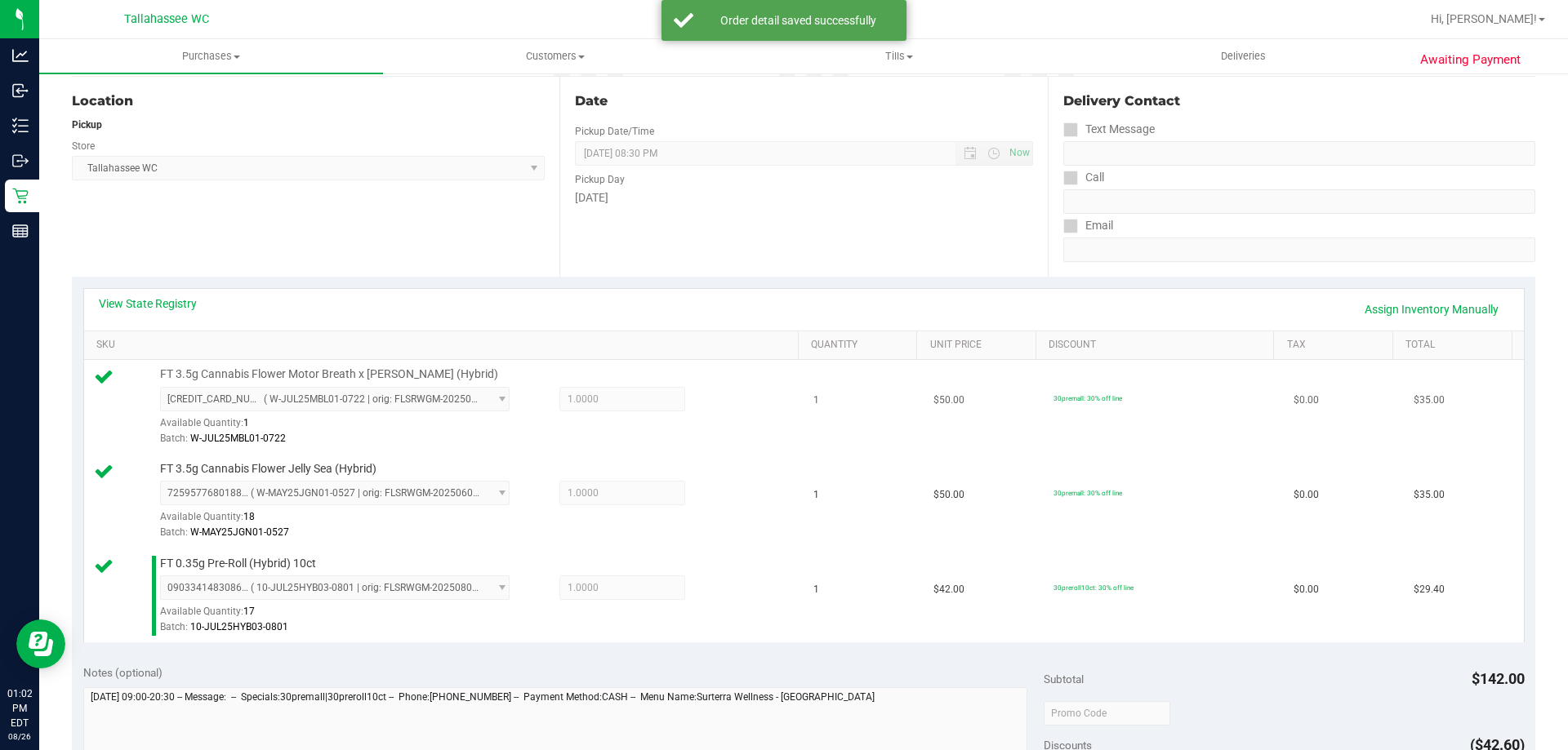
scroll to position [408, 0]
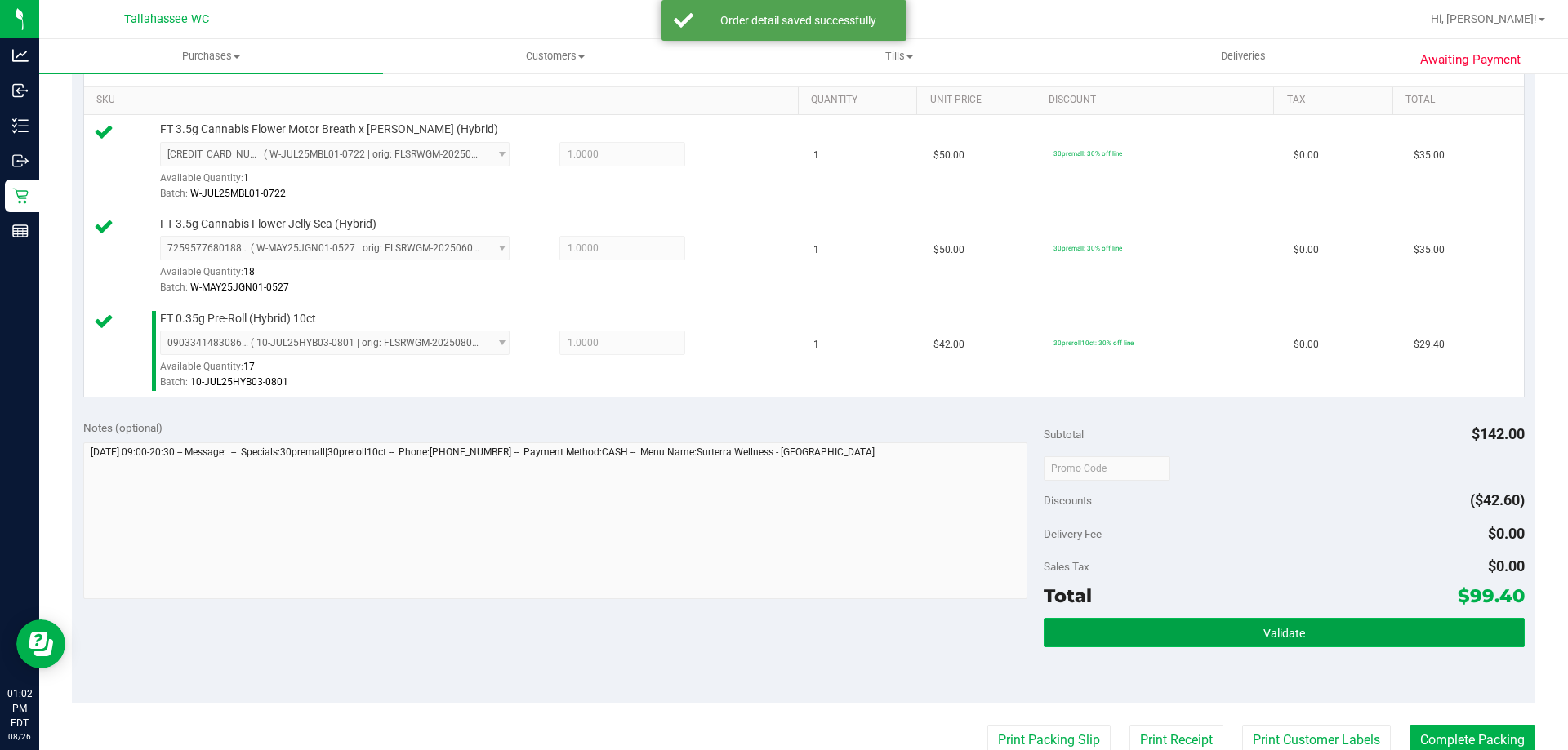
click at [1206, 636] on button "Validate" at bounding box center [1284, 632] width 481 height 30
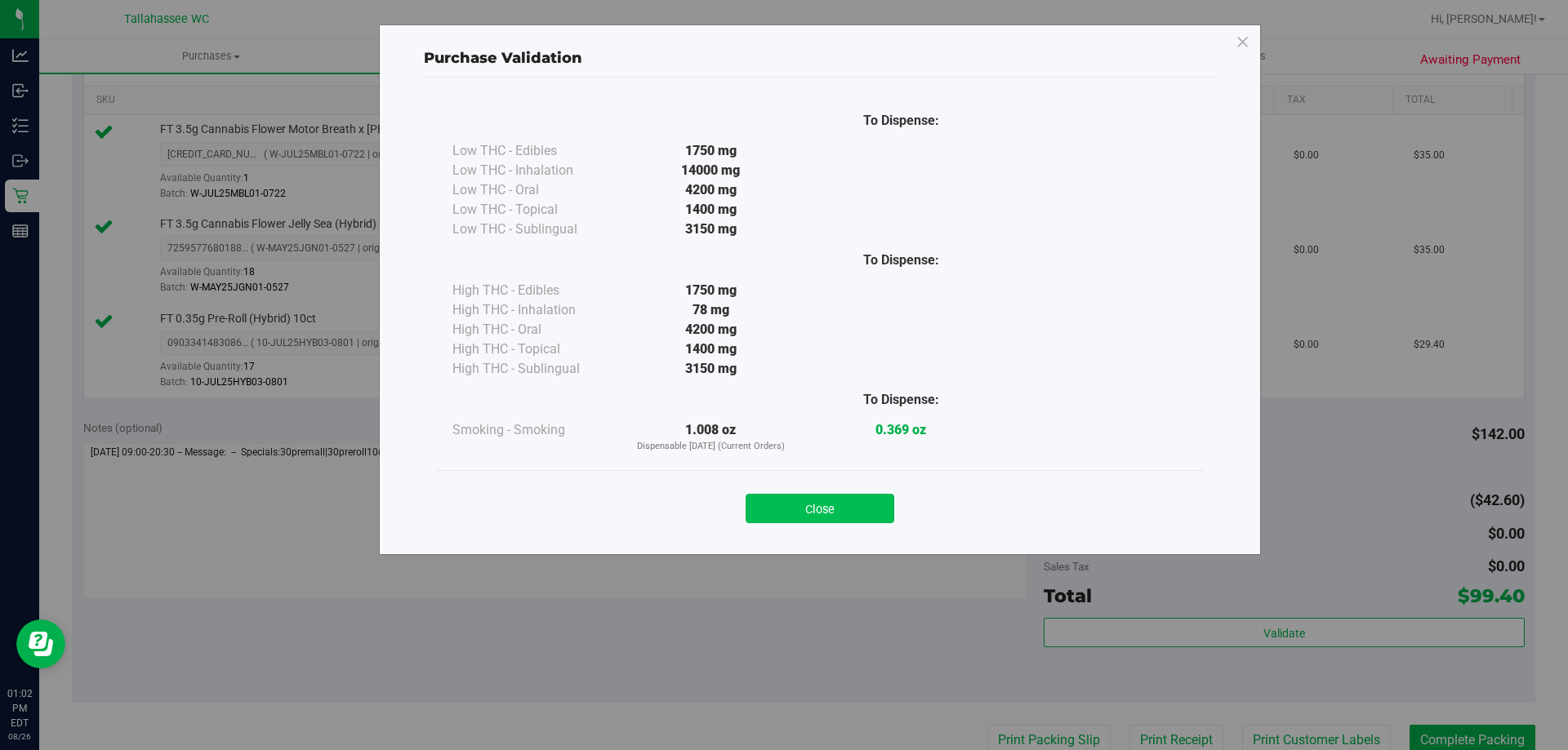
click at [863, 507] on button "Close" at bounding box center [819, 508] width 149 height 30
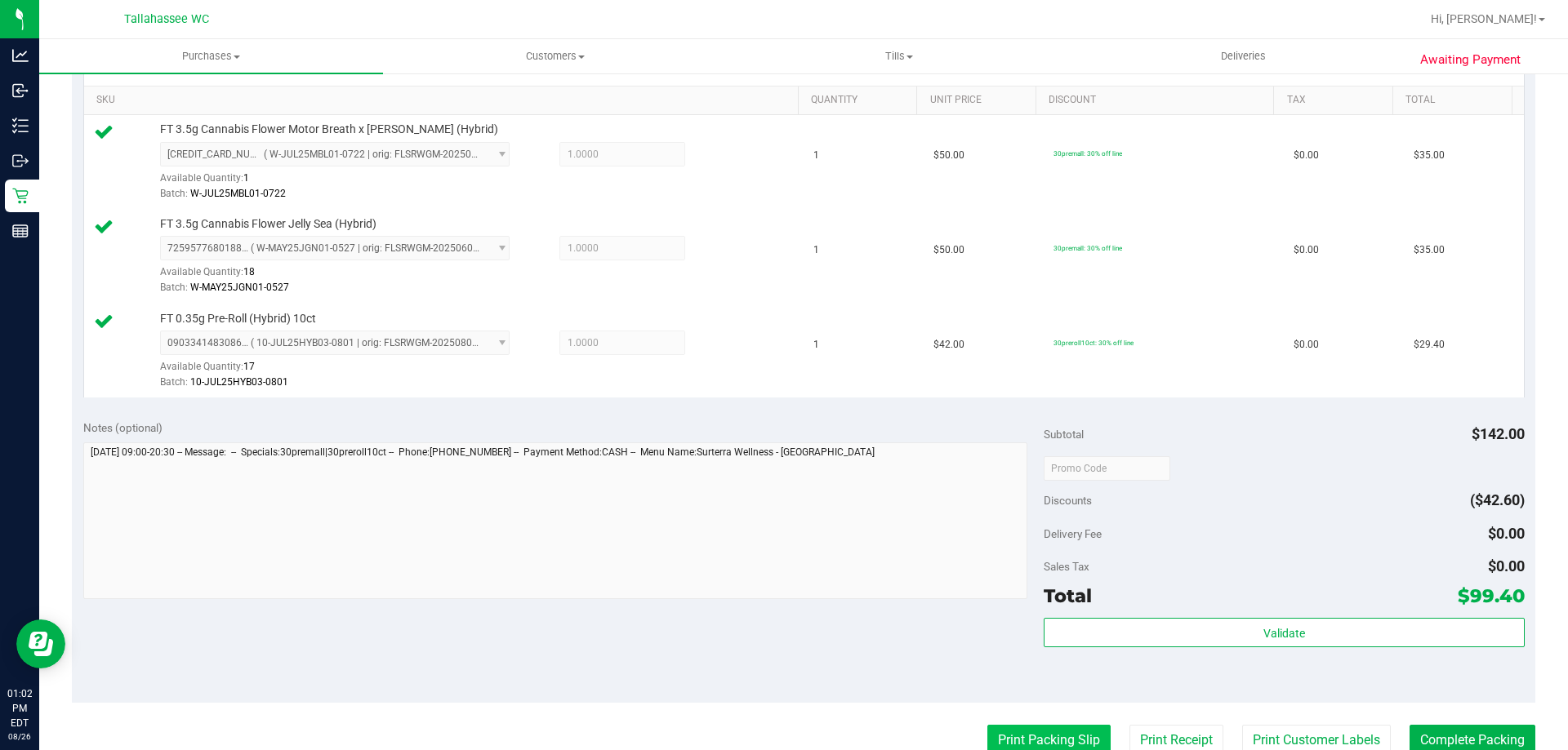
click at [1051, 731] on button "Print Packing Slip" at bounding box center [1048, 740] width 123 height 31
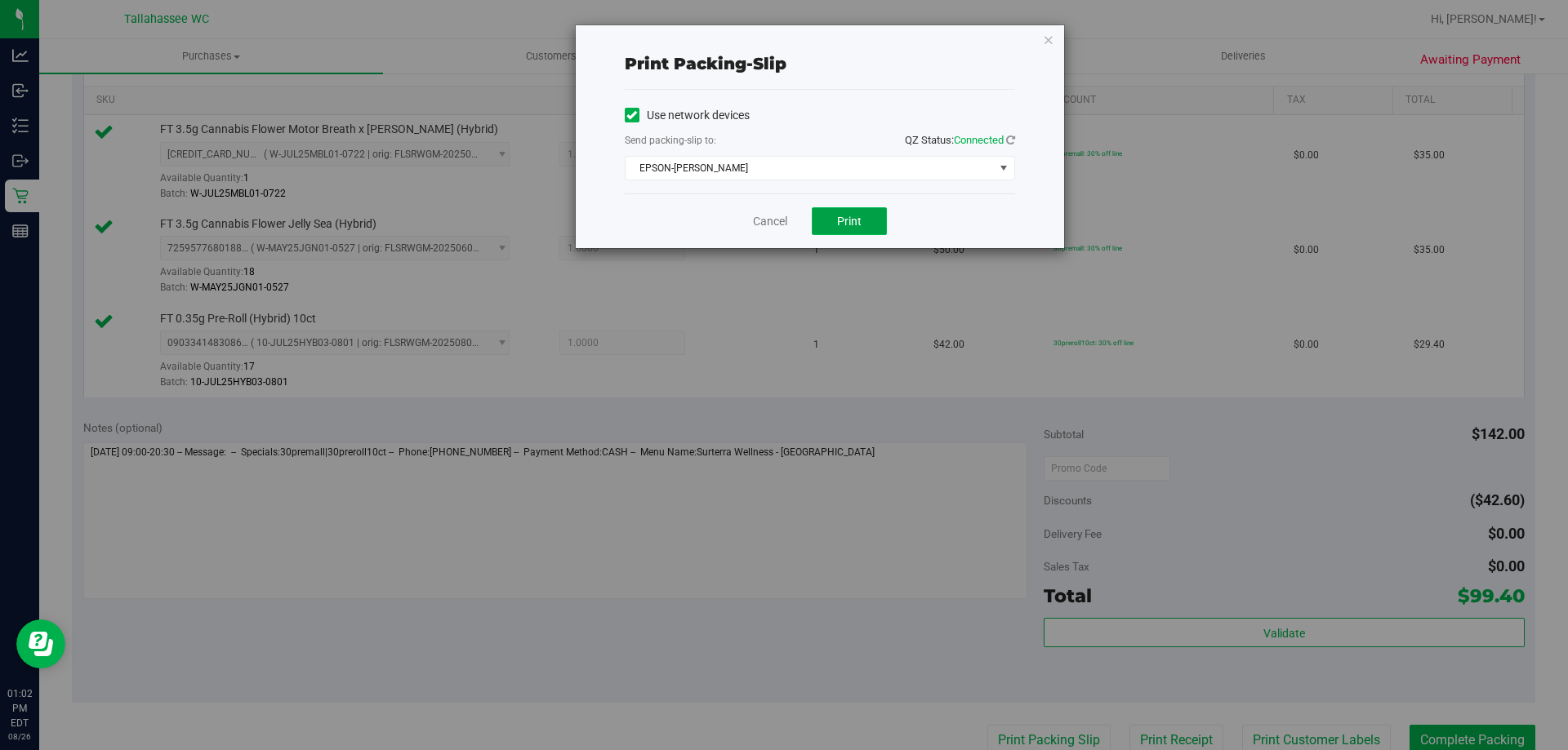
click at [885, 218] on button "Print" at bounding box center [849, 221] width 75 height 28
click at [782, 224] on link "Cancel" at bounding box center [770, 221] width 34 height 17
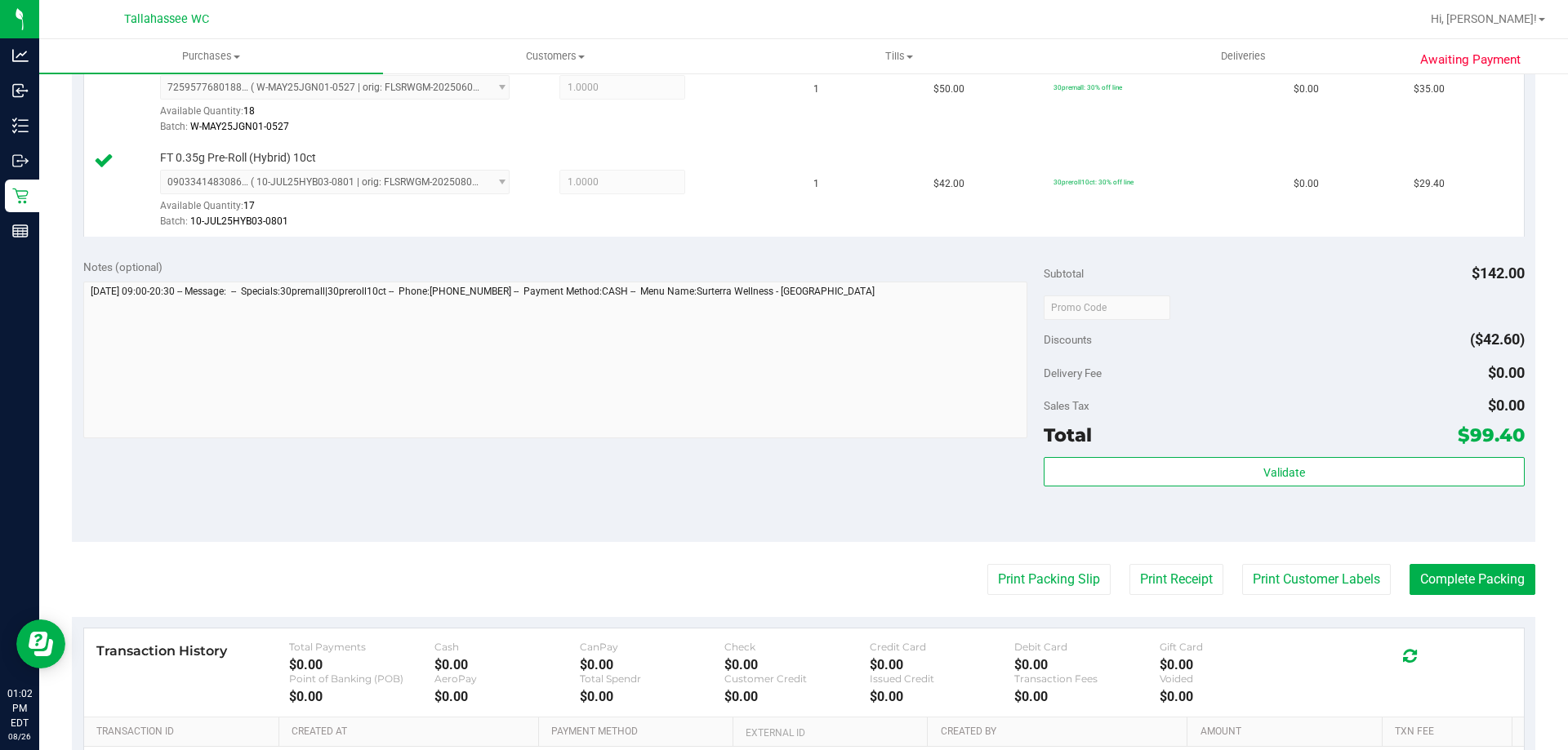
scroll to position [740, 0]
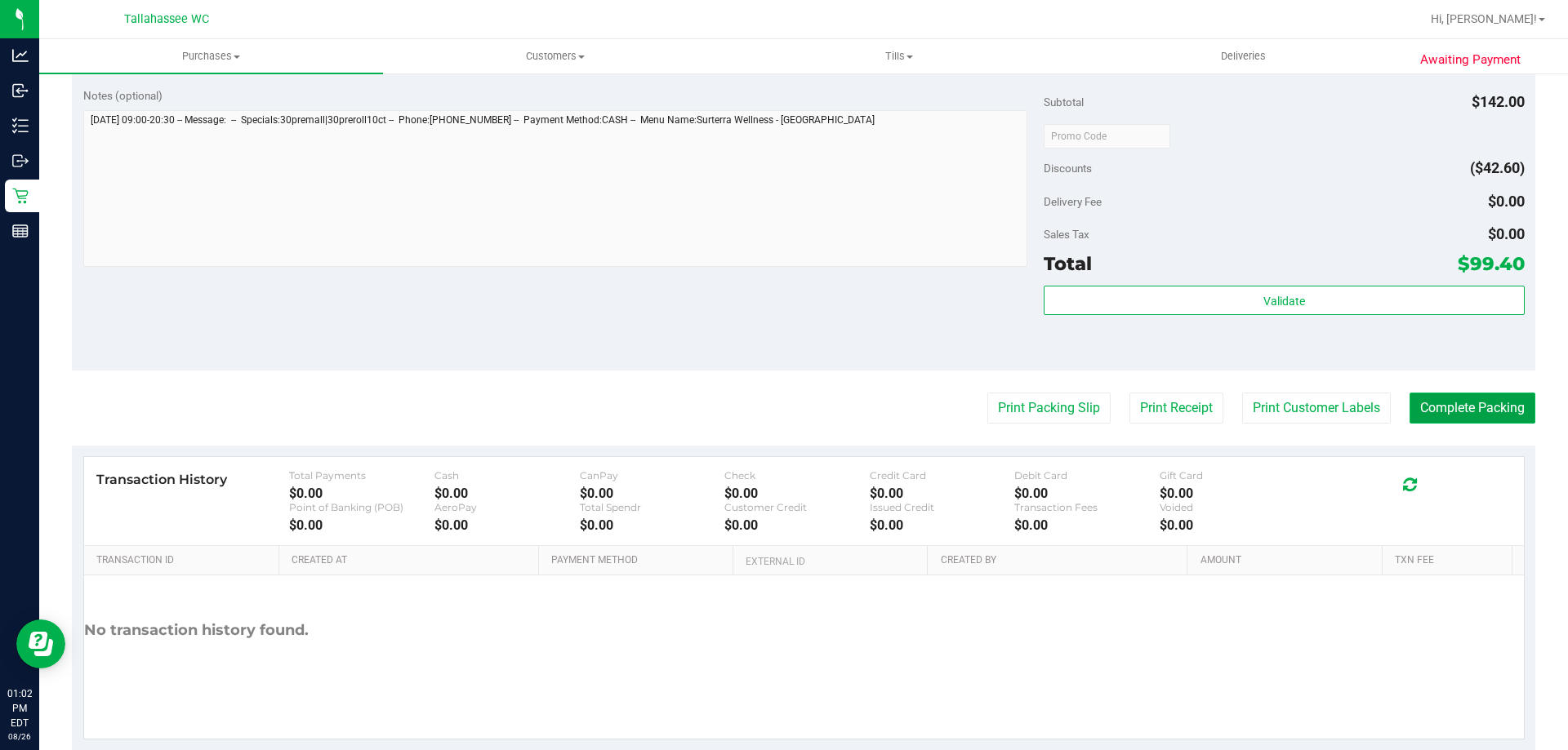
click at [1470, 410] on button "Complete Packing" at bounding box center [1472, 408] width 126 height 31
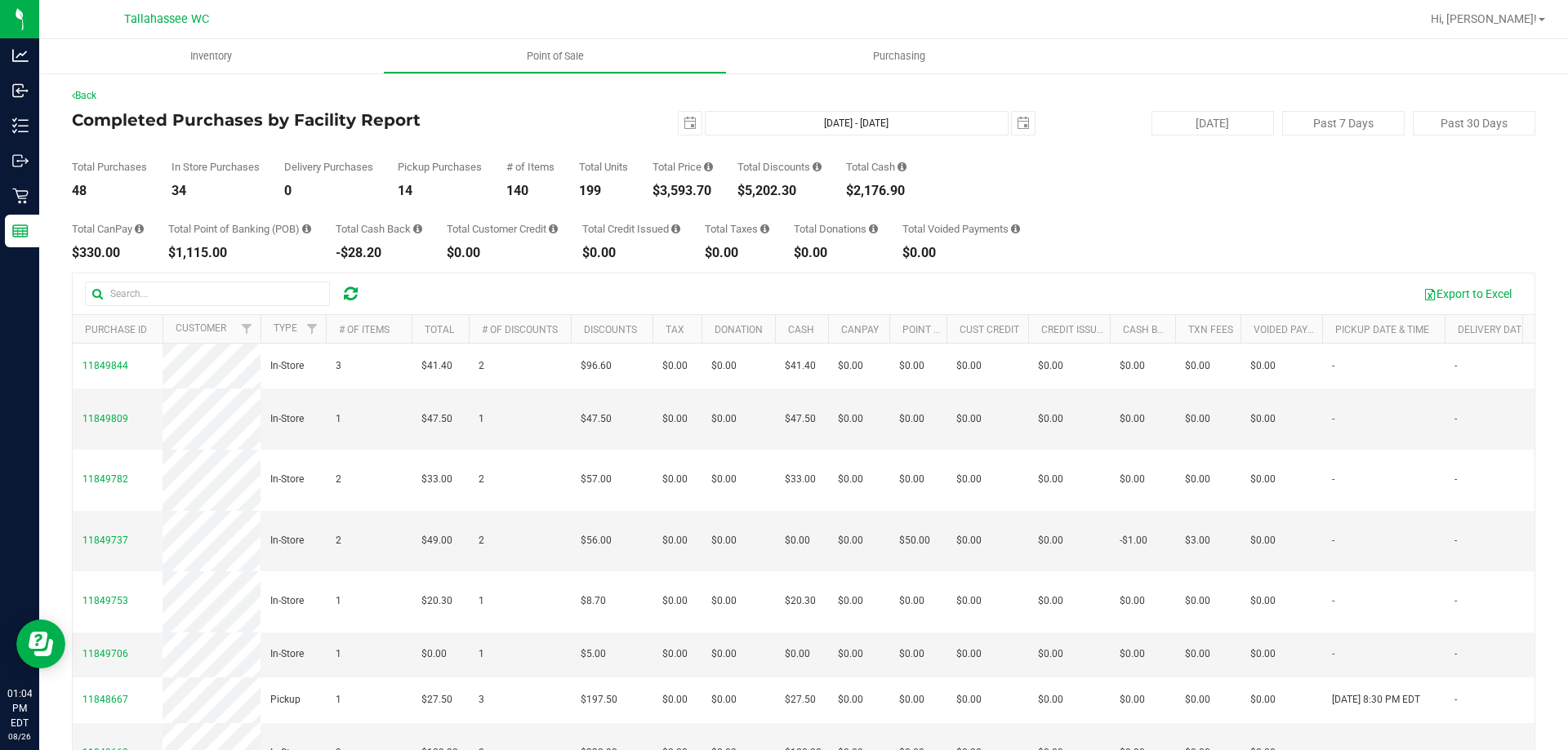
click at [933, 248] on div "$0.00" at bounding box center [961, 252] width 118 height 13
click at [934, 249] on div "$0.00" at bounding box center [961, 252] width 118 height 13
click at [988, 250] on div "$0.00" at bounding box center [961, 252] width 118 height 13
drag, startPoint x: 959, startPoint y: 253, endPoint x: 915, endPoint y: 236, distance: 47.2
click at [957, 253] on div "$0.00" at bounding box center [961, 252] width 118 height 13
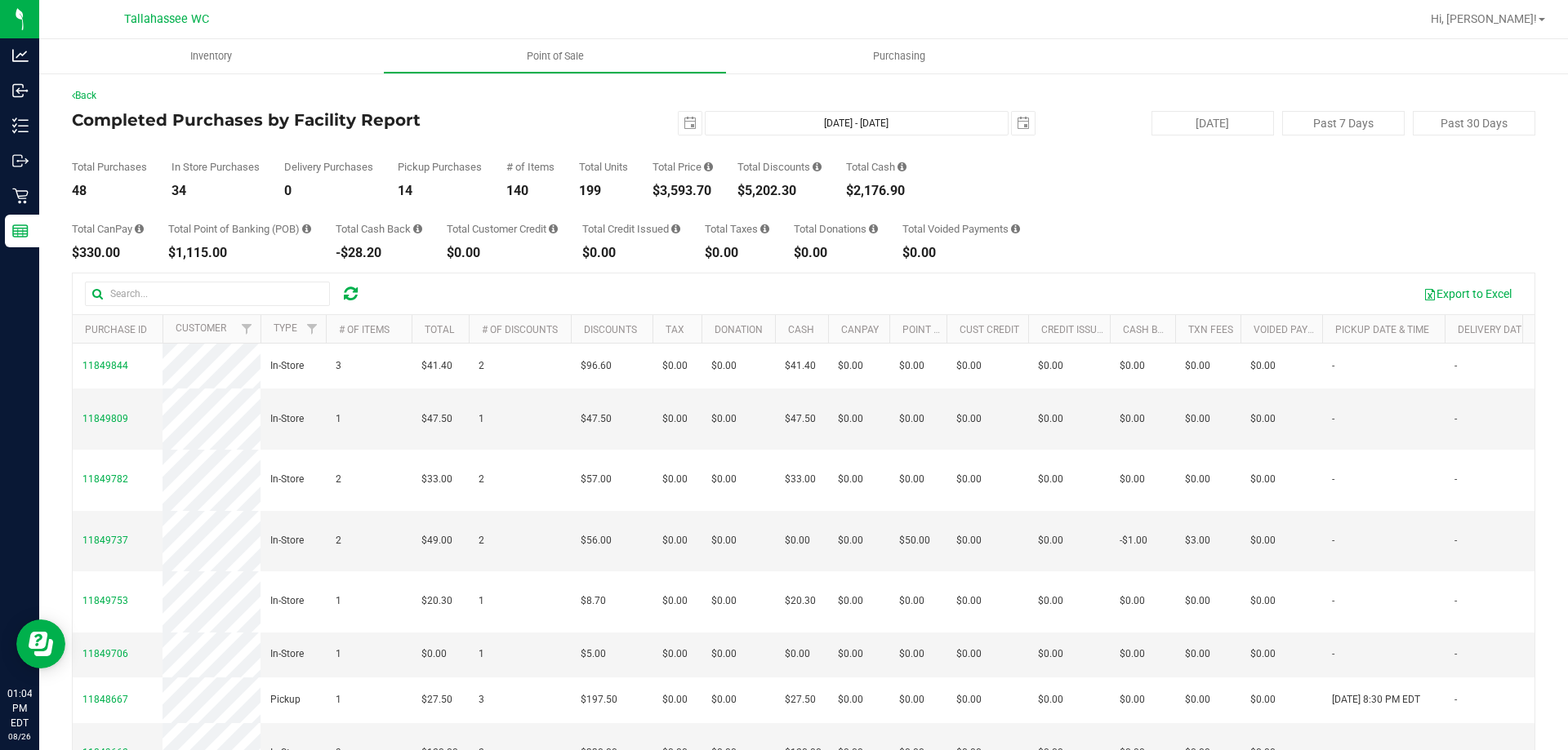
click at [896, 187] on div "$2,176.90" at bounding box center [875, 190] width 60 height 13
click at [784, 187] on div "$5,202.30" at bounding box center [779, 190] width 84 height 13
click at [781, 188] on div "$5,202.30" at bounding box center [779, 190] width 84 height 13
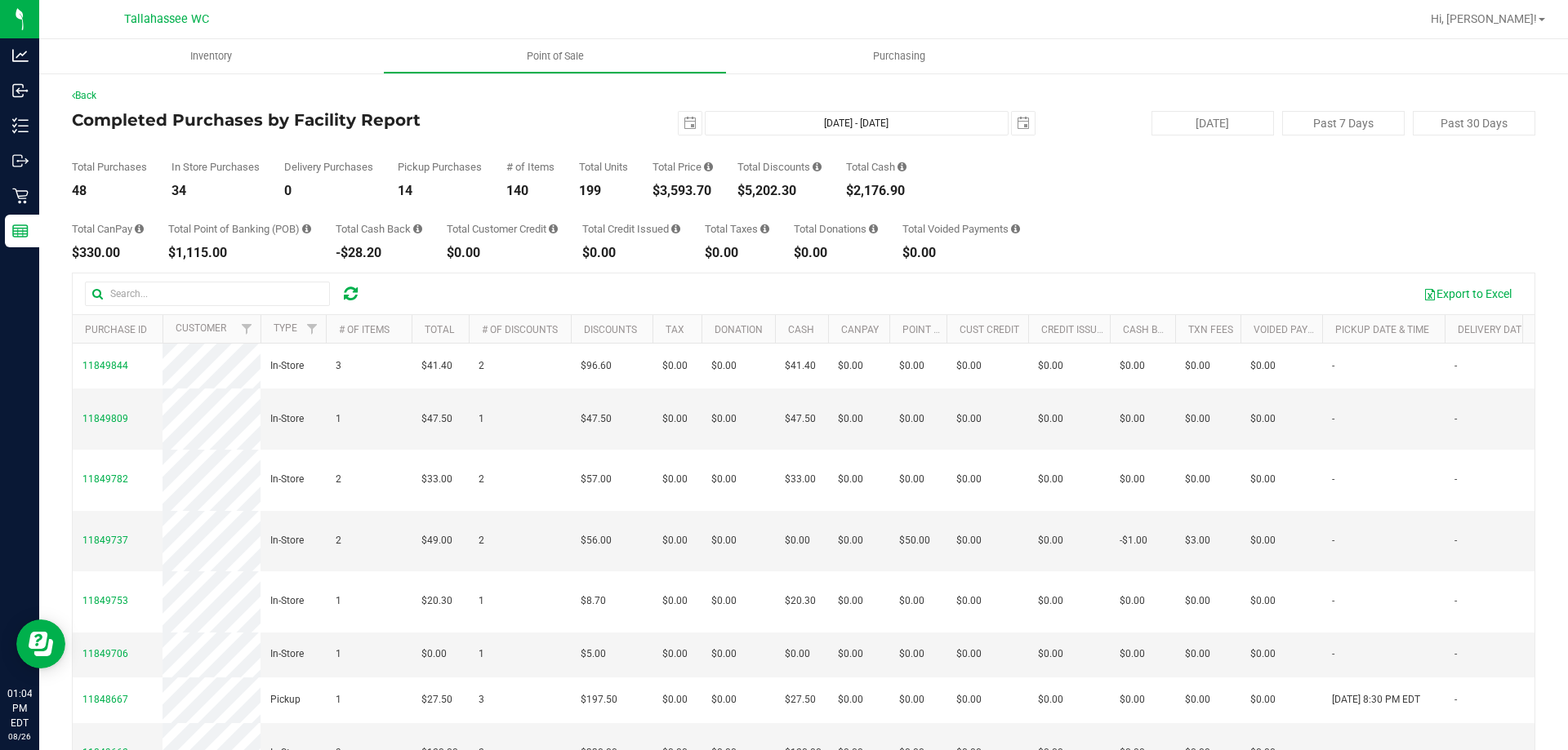
click at [777, 200] on div "Total CanPay $330.00 Total Point of Banking (POB) $1,115.00 Total Cash Back -$2…" at bounding box center [804, 228] width 1464 height 62
click at [688, 189] on div "$3,593.70" at bounding box center [682, 190] width 60 height 13
click at [666, 215] on div "Total CanPay $330.00 Total Point of Banking (POB) $1,115.00 Total Cash Back -$2…" at bounding box center [804, 228] width 1464 height 62
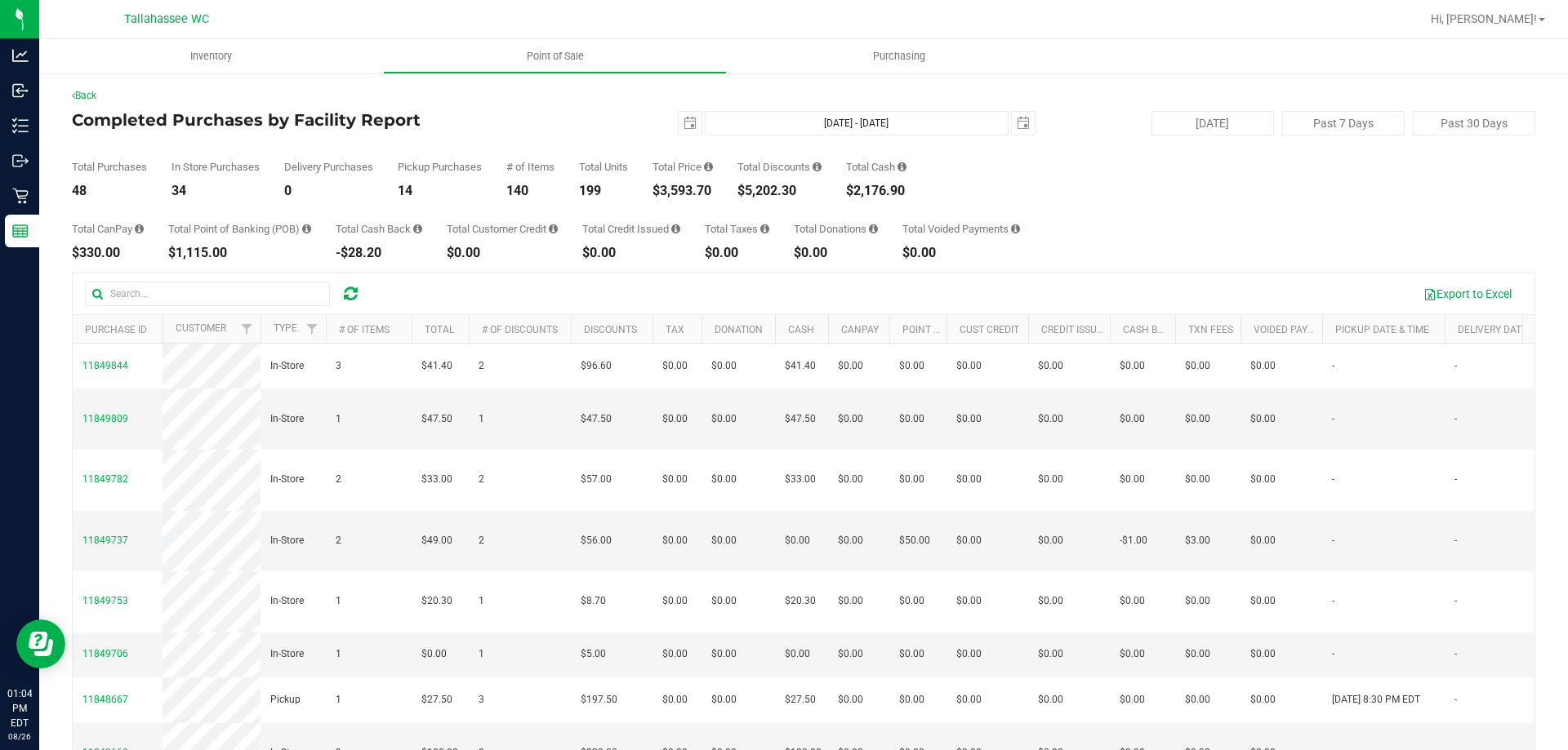
click at [615, 250] on div "$0.00" at bounding box center [631, 252] width 98 height 13
click at [604, 195] on div "199" at bounding box center [604, 190] width 49 height 13
click at [592, 189] on div "199" at bounding box center [604, 190] width 49 height 13
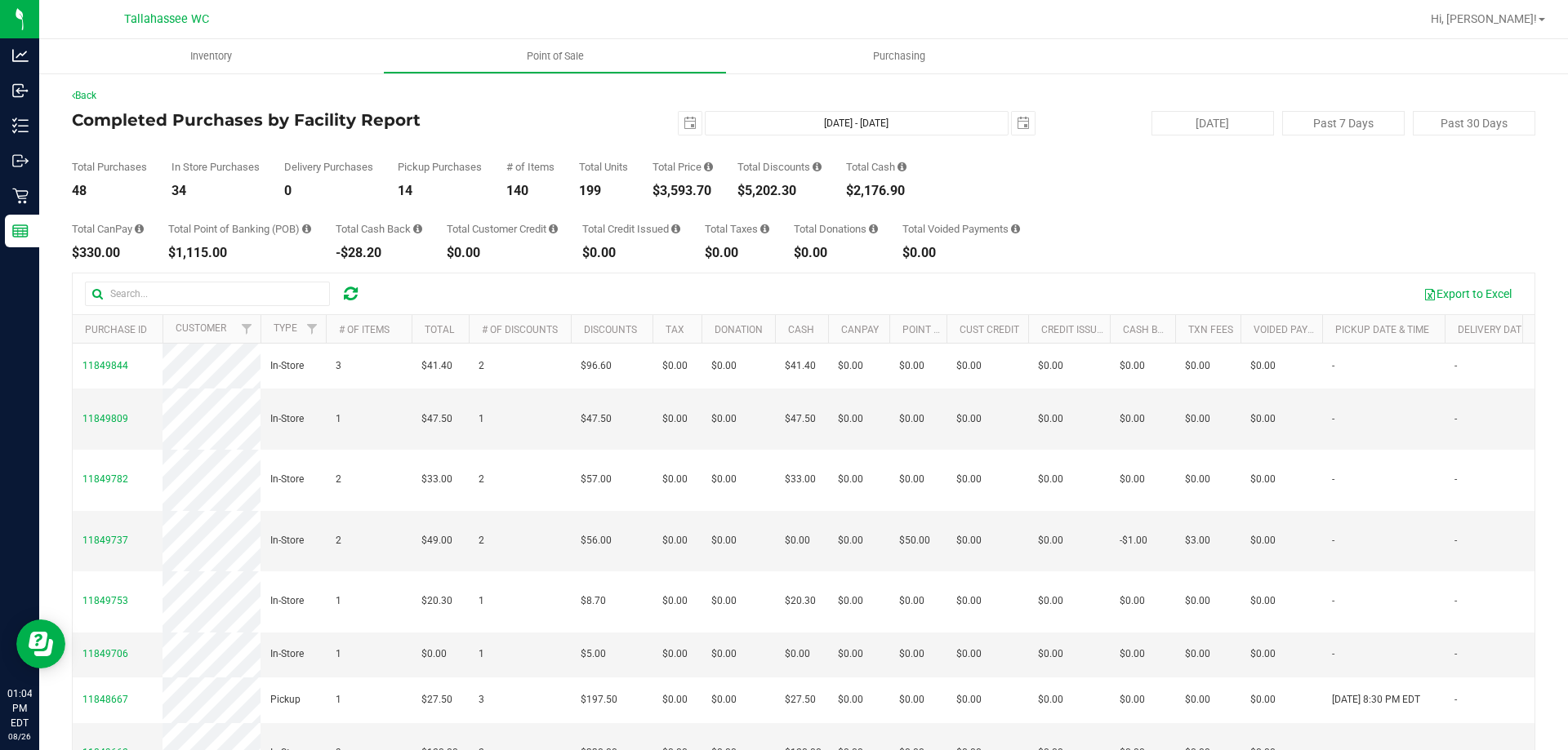
click at [523, 188] on div "140" at bounding box center [530, 190] width 48 height 13
click at [524, 188] on div "140" at bounding box center [530, 190] width 48 height 13
click at [407, 190] on div "14" at bounding box center [439, 190] width 84 height 13
click at [181, 191] on div "34" at bounding box center [216, 190] width 88 height 13
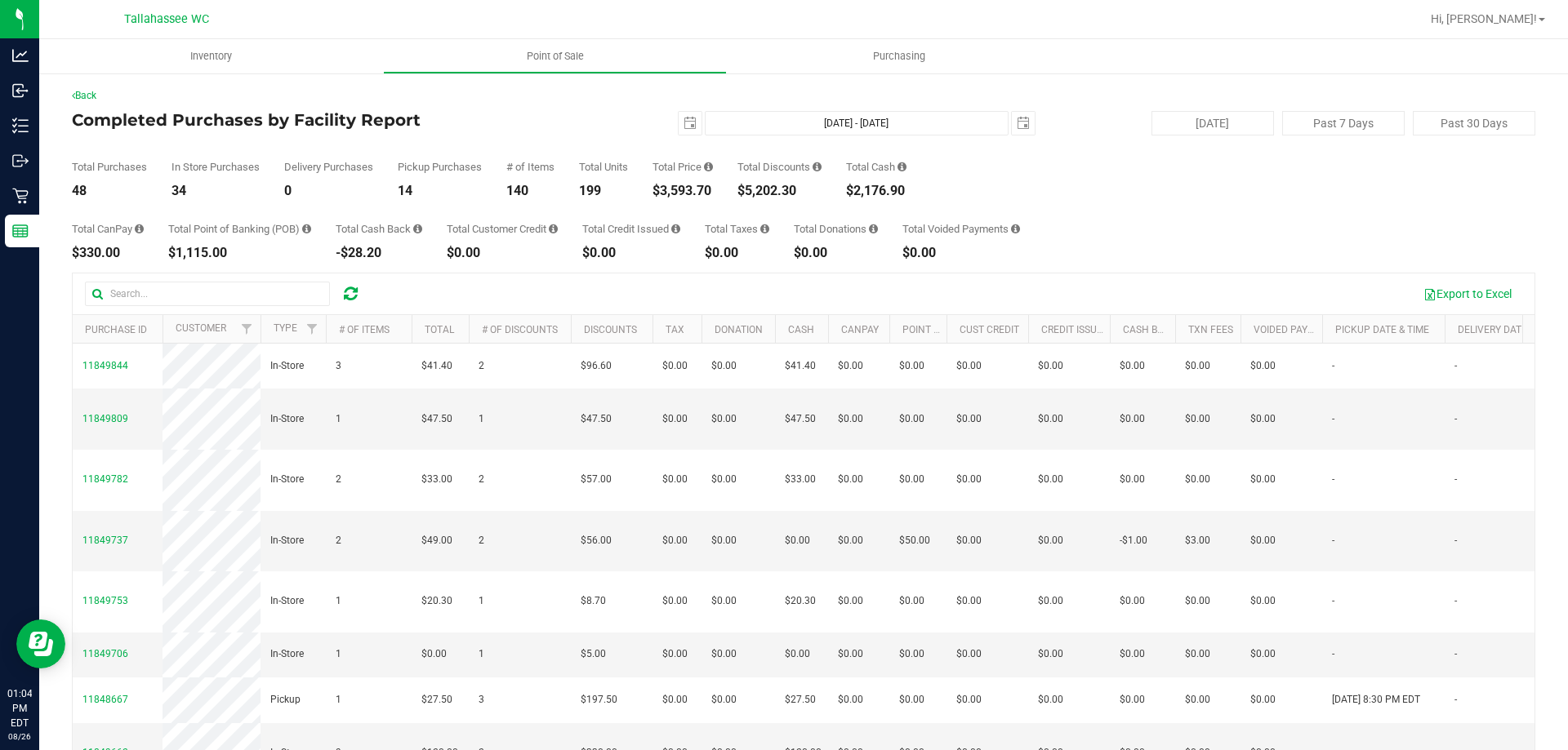
click at [181, 191] on div "34" at bounding box center [216, 190] width 88 height 13
click at [75, 192] on div "48" at bounding box center [110, 190] width 75 height 13
click at [76, 192] on div "48" at bounding box center [110, 190] width 75 height 13
click at [139, 201] on div "Total CanPay $330.00 Total Point of Banking (POB) $1,115.00 Total Cash Back -$2…" at bounding box center [804, 228] width 1464 height 62
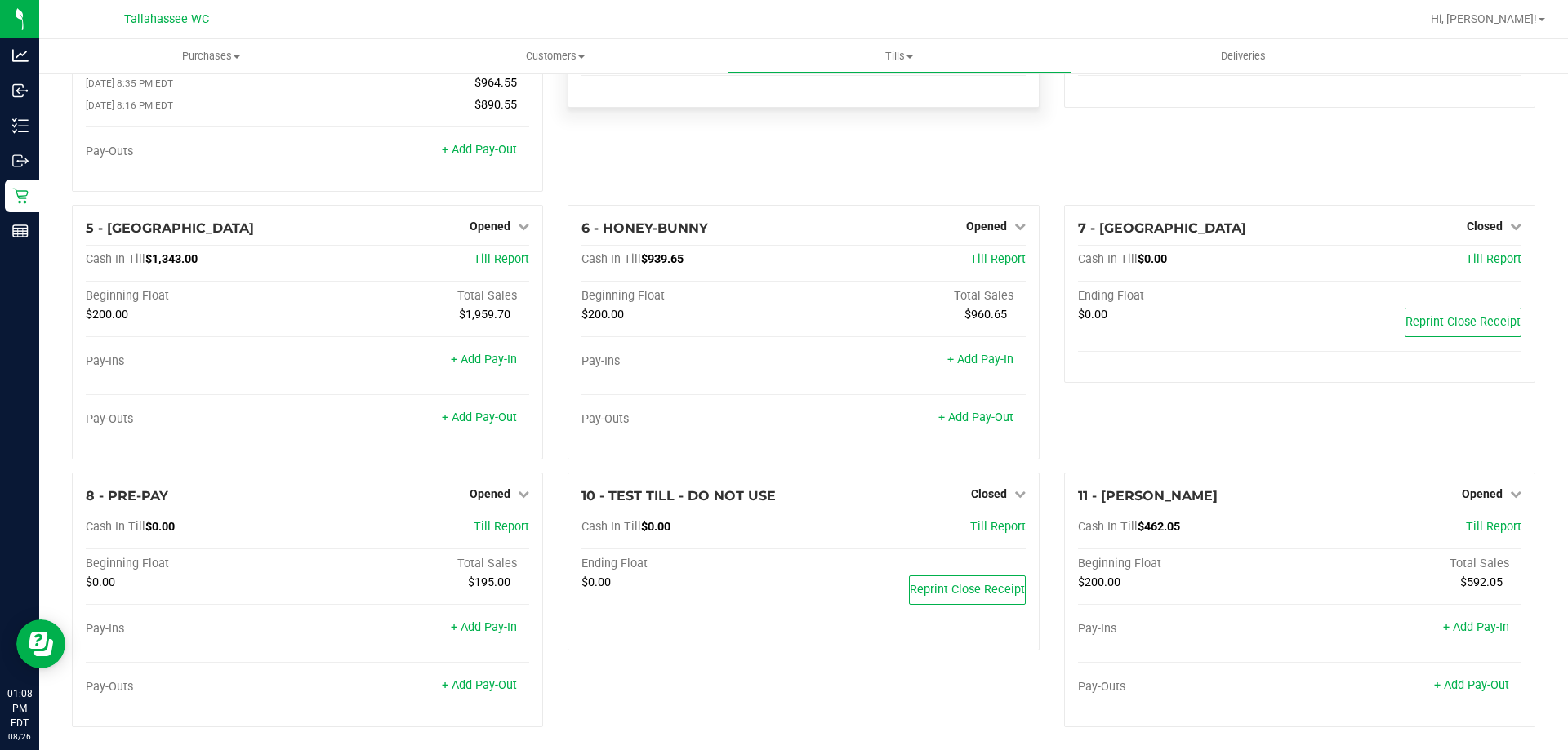
scroll to position [169, 0]
